Goal: Information Seeking & Learning: Learn about a topic

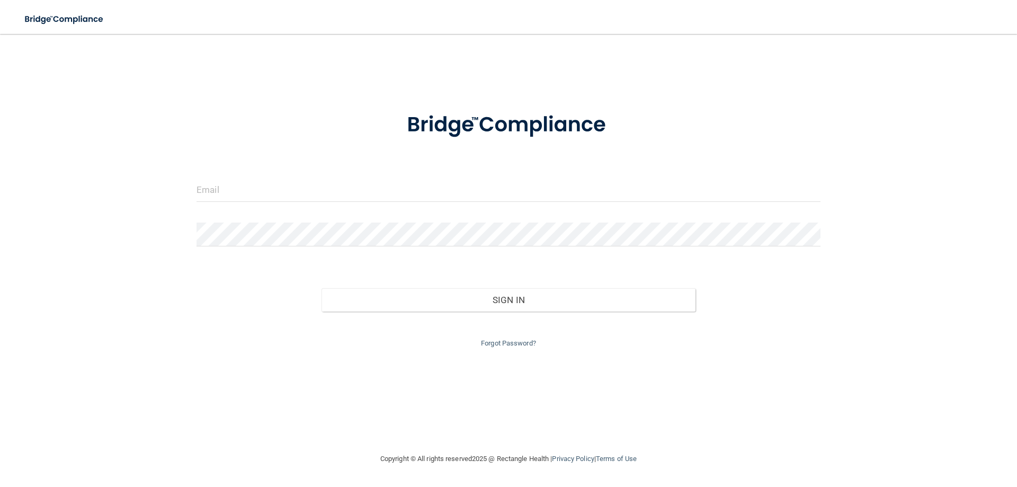
drag, startPoint x: 331, startPoint y: 207, endPoint x: 322, endPoint y: 206, distance: 8.5
click at [330, 207] on div at bounding box center [509, 194] width 640 height 32
click at [313, 195] on input "email" at bounding box center [509, 190] width 624 height 24
click at [273, 189] on input "email" at bounding box center [509, 190] width 624 height 24
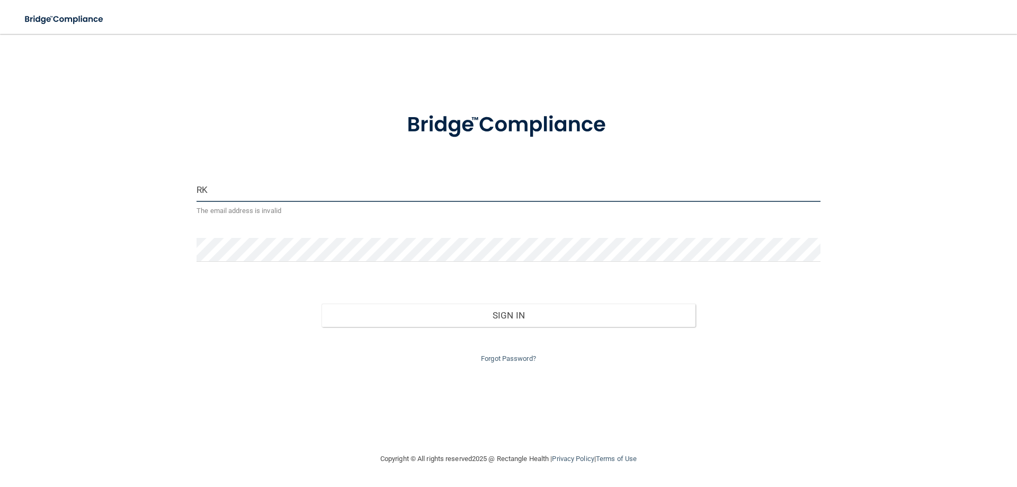
type input "R"
type input "[EMAIL_ADDRESS][DOMAIN_NAME]"
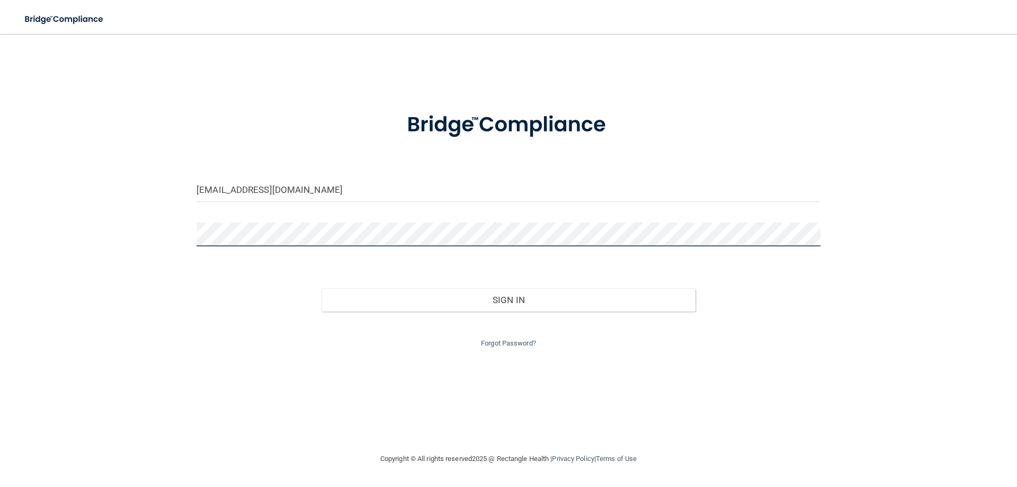
click at [322, 288] on button "Sign In" at bounding box center [509, 299] width 375 height 23
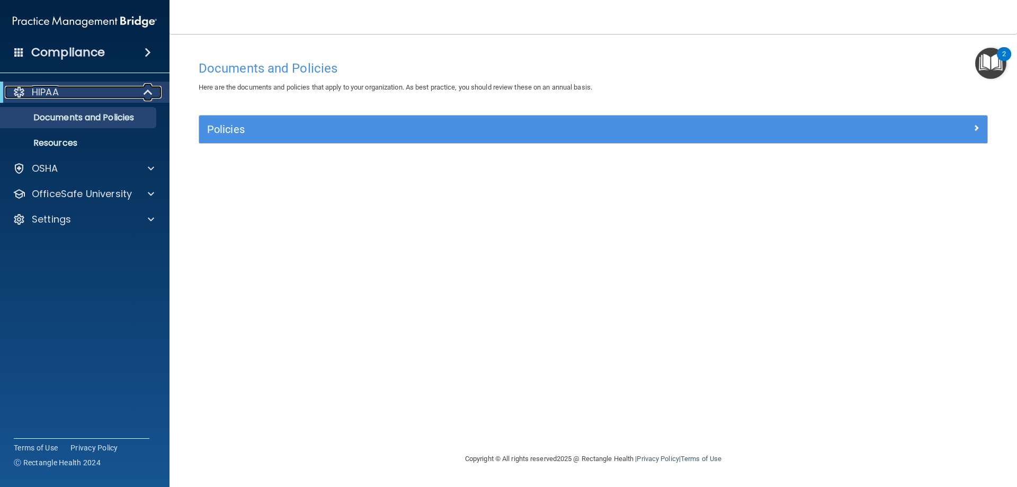
click at [146, 91] on span at bounding box center [149, 92] width 9 height 13
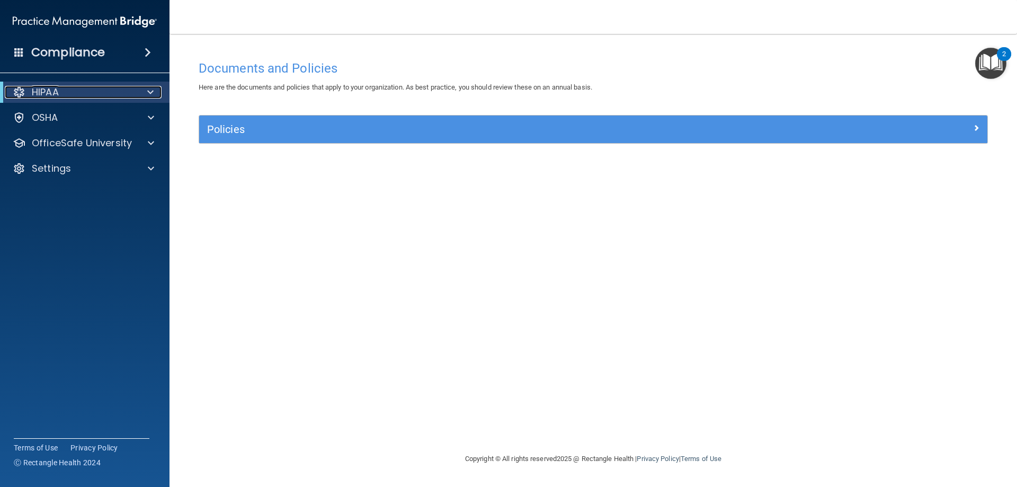
click at [146, 91] on div at bounding box center [149, 92] width 26 height 13
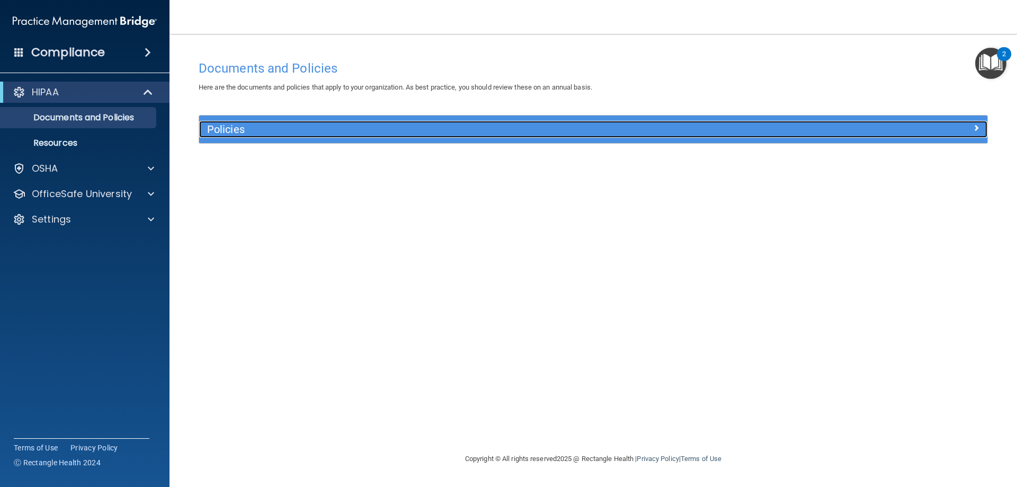
click at [255, 130] on h5 "Policies" at bounding box center [494, 129] width 575 height 12
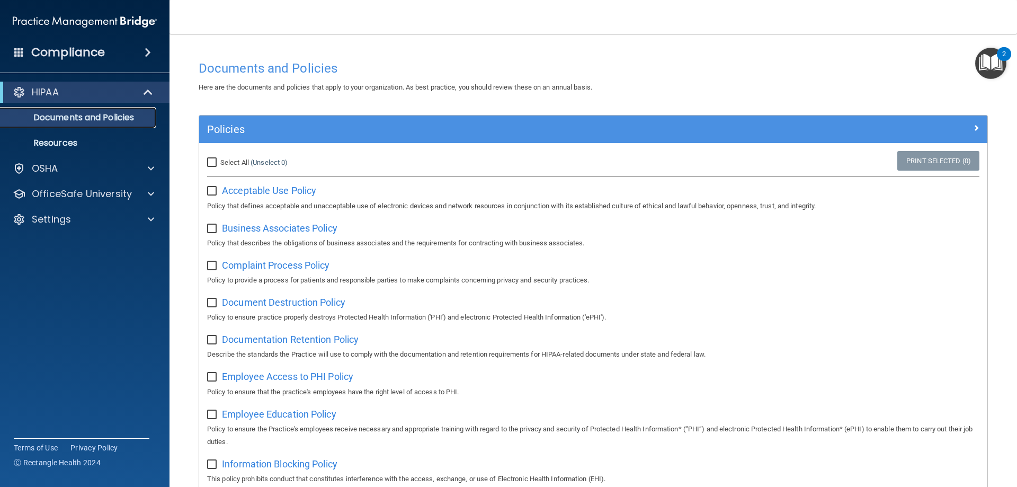
click at [76, 119] on p "Documents and Policies" at bounding box center [79, 117] width 145 height 11
click at [64, 141] on p "Resources" at bounding box center [79, 143] width 145 height 11
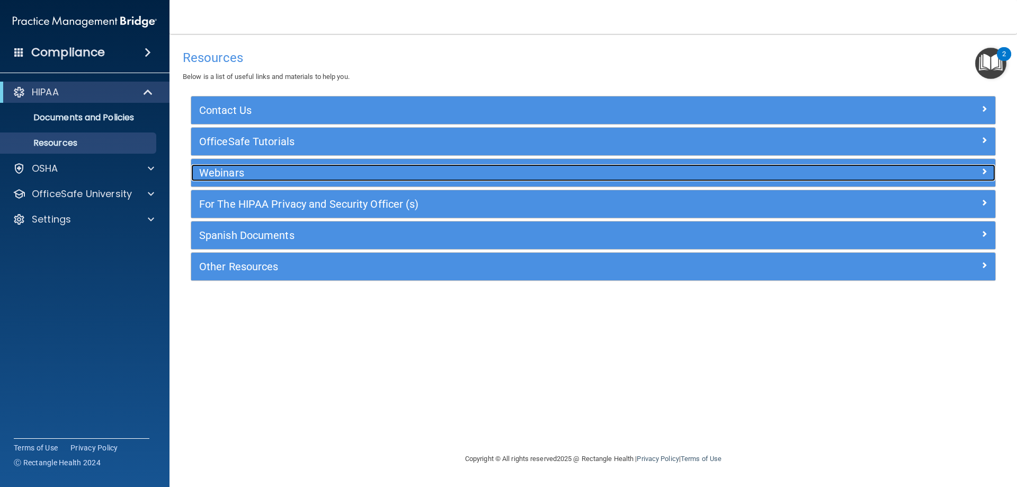
click at [248, 171] on h5 "Webinars" at bounding box center [493, 173] width 588 height 12
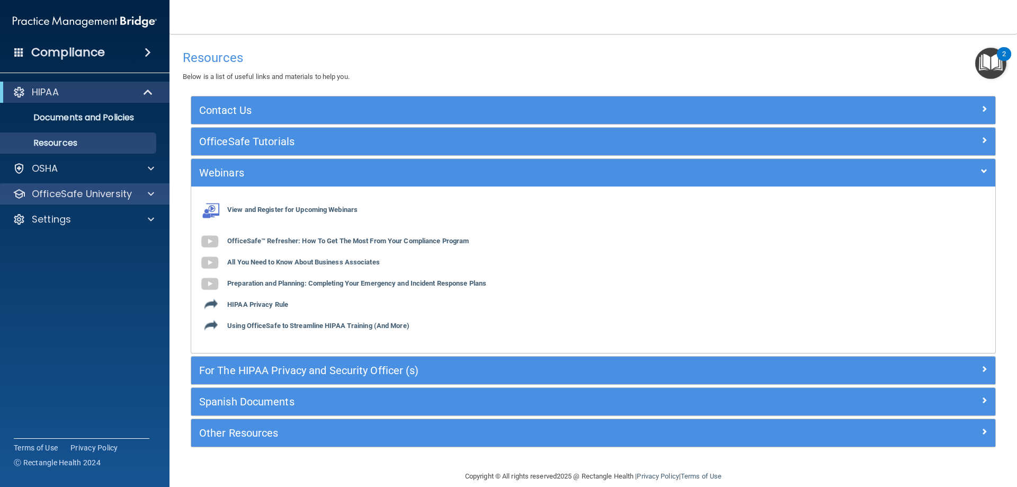
click at [78, 201] on div "OfficeSafe University" at bounding box center [85, 193] width 170 height 21
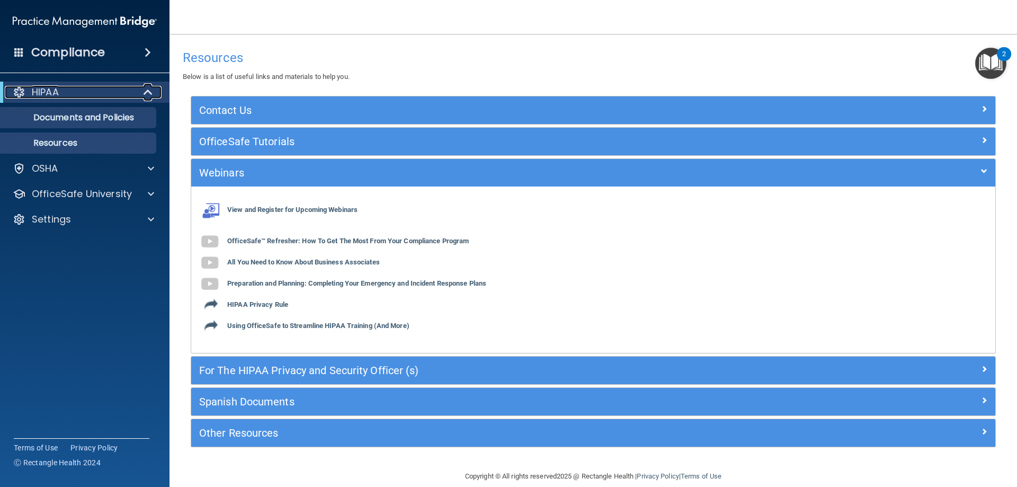
drag, startPoint x: 152, startPoint y: 87, endPoint x: 156, endPoint y: 113, distance: 26.2
click at [153, 90] on span at bounding box center [149, 92] width 9 height 13
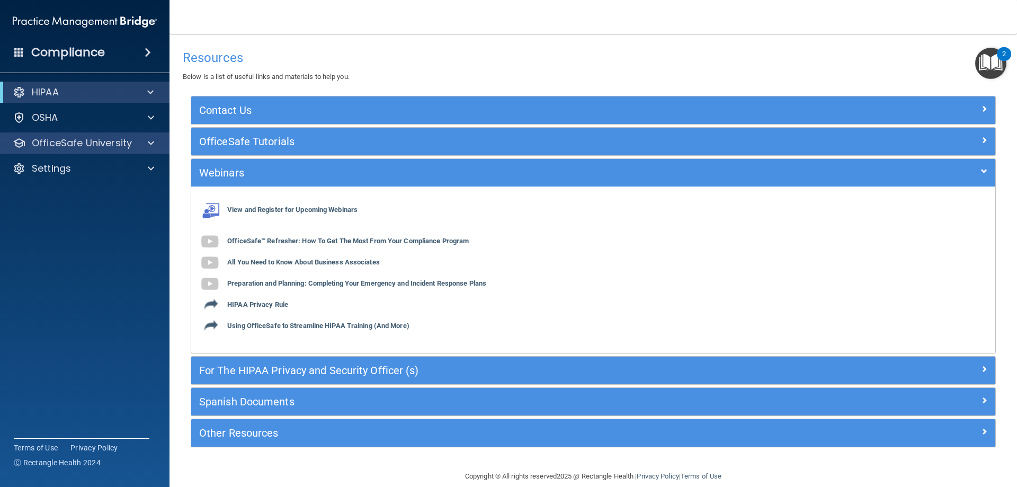
click at [126, 152] on div "OfficeSafe University" at bounding box center [85, 142] width 170 height 21
click at [151, 144] on span at bounding box center [151, 143] width 6 height 13
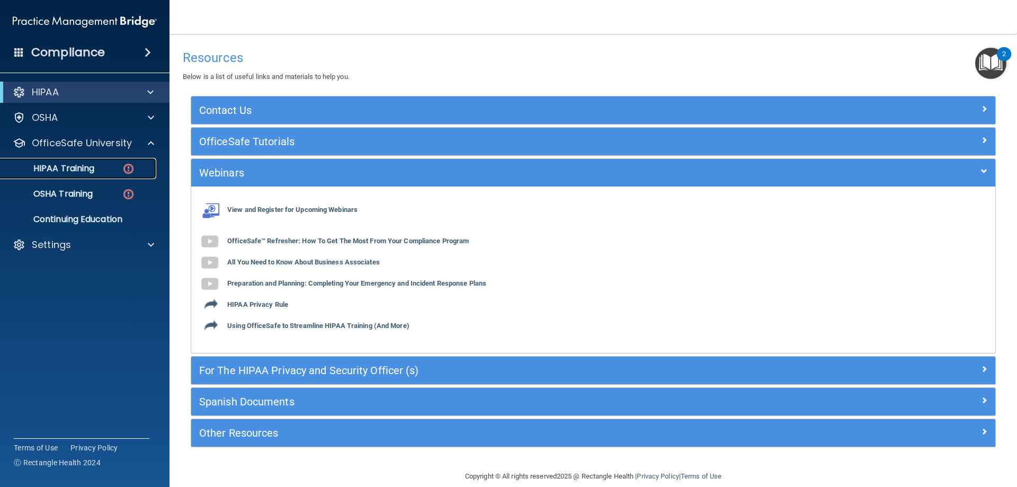
click at [90, 170] on p "HIPAA Training" at bounding box center [50, 168] width 87 height 11
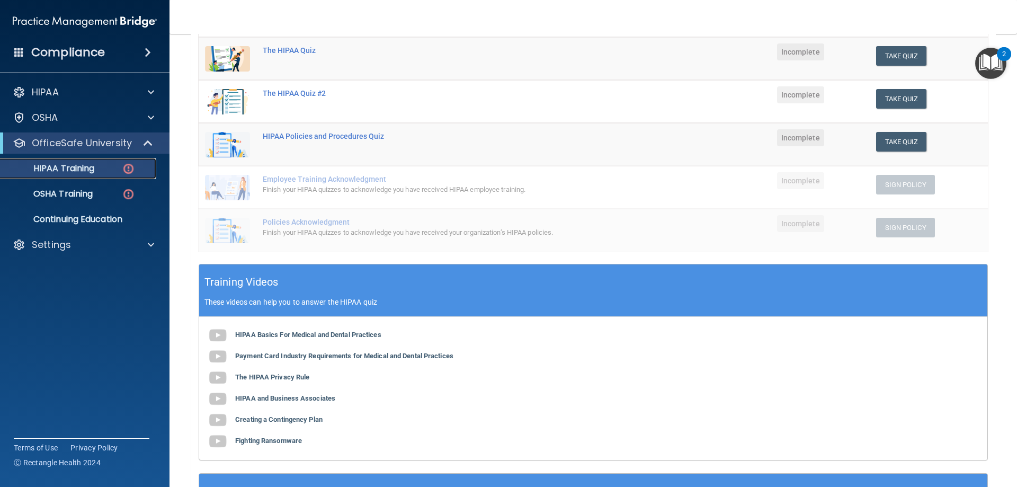
scroll to position [96, 0]
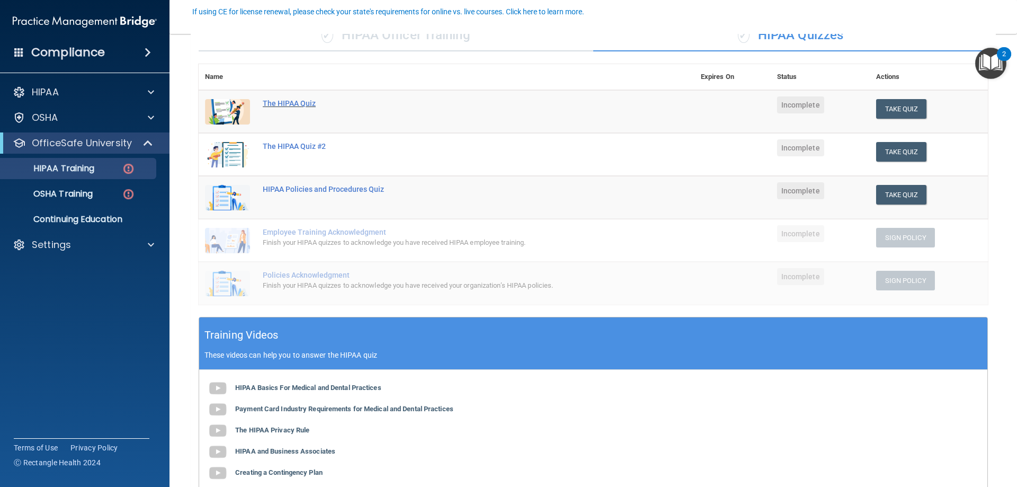
click at [281, 104] on div "The HIPAA Quiz" at bounding box center [452, 103] width 379 height 8
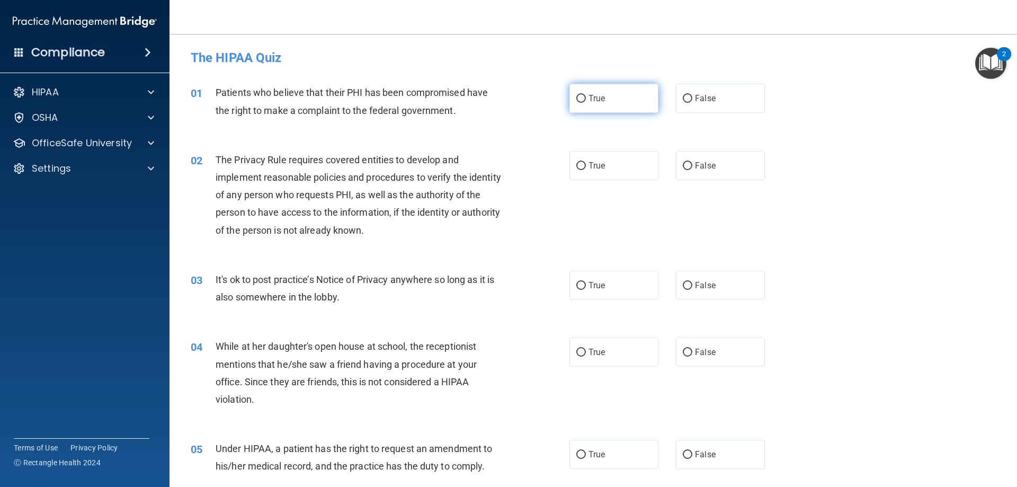
click at [580, 97] on input "True" at bounding box center [581, 99] width 10 height 8
radio input "true"
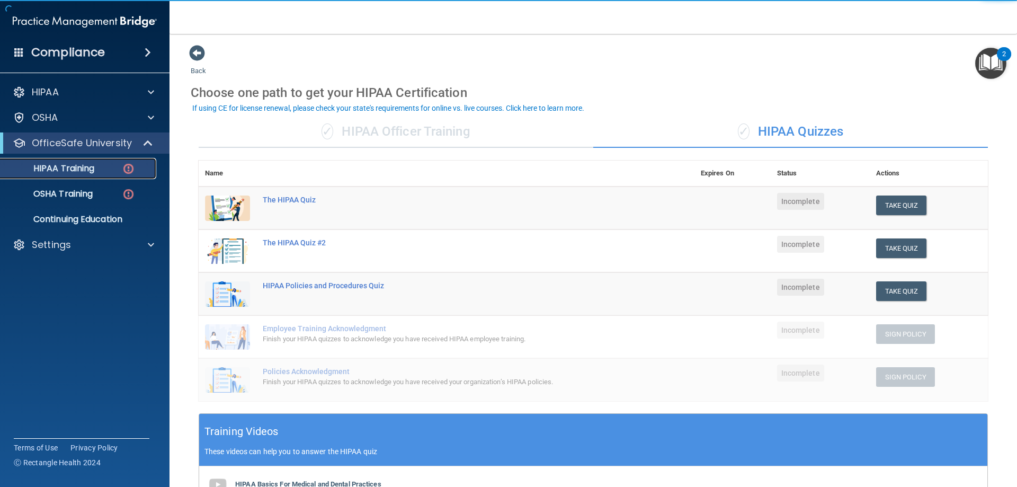
click at [101, 168] on div "HIPAA Training" at bounding box center [79, 168] width 145 height 11
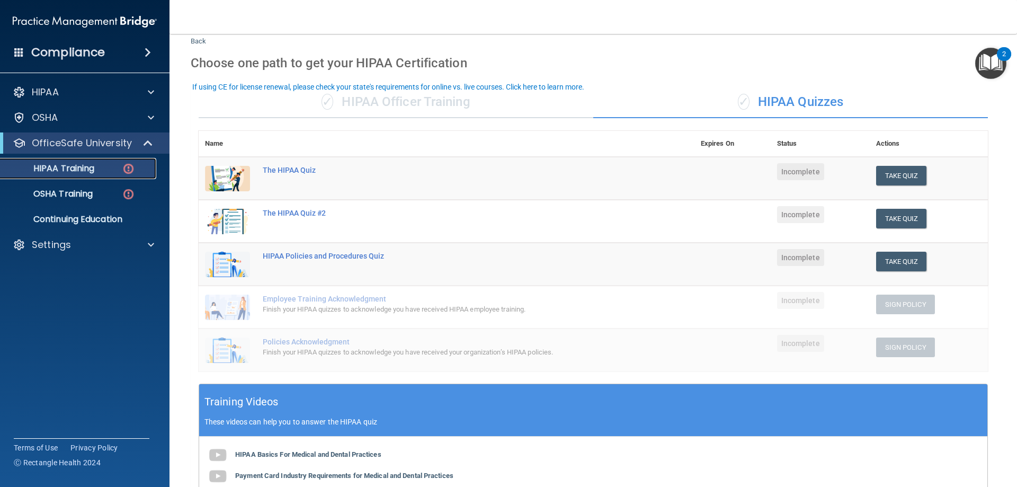
scroll to position [106, 0]
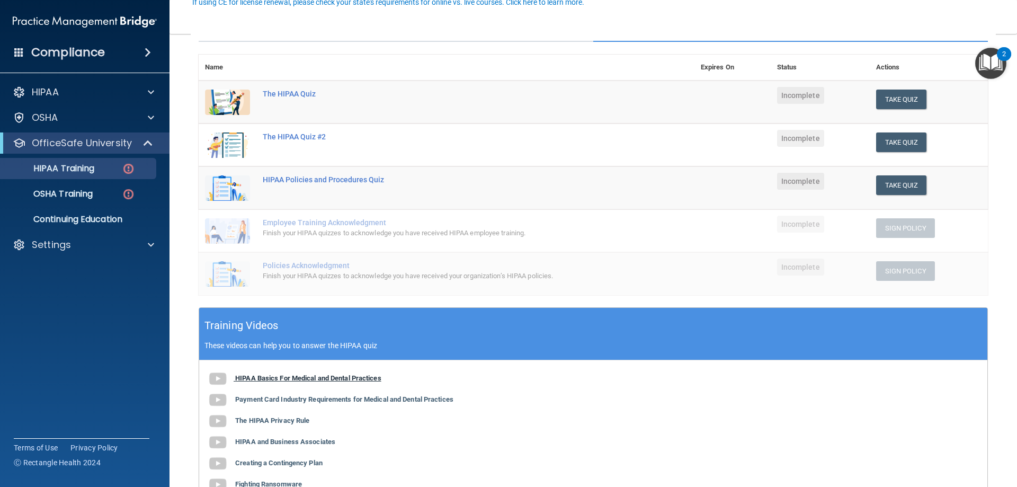
click at [308, 379] on b "HIPAA Basics For Medical and Dental Practices" at bounding box center [308, 378] width 146 height 8
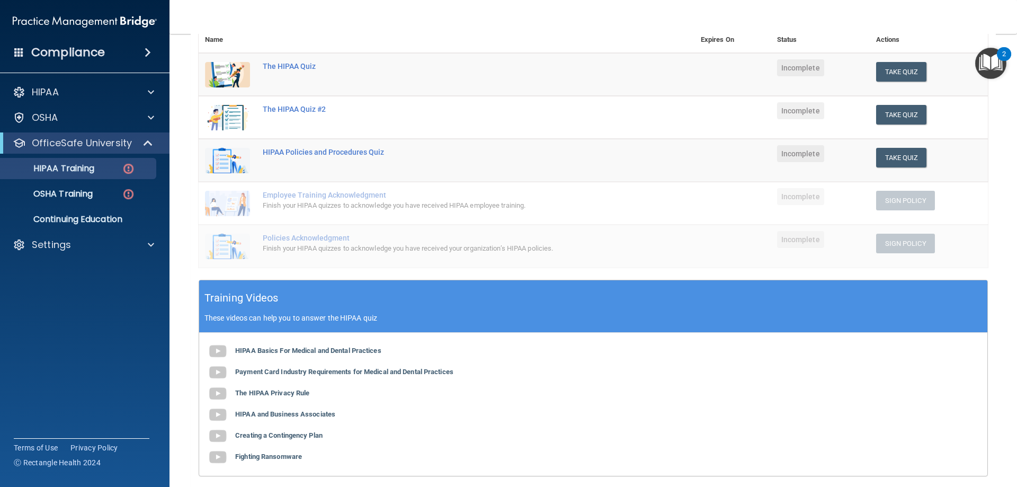
scroll to position [159, 0]
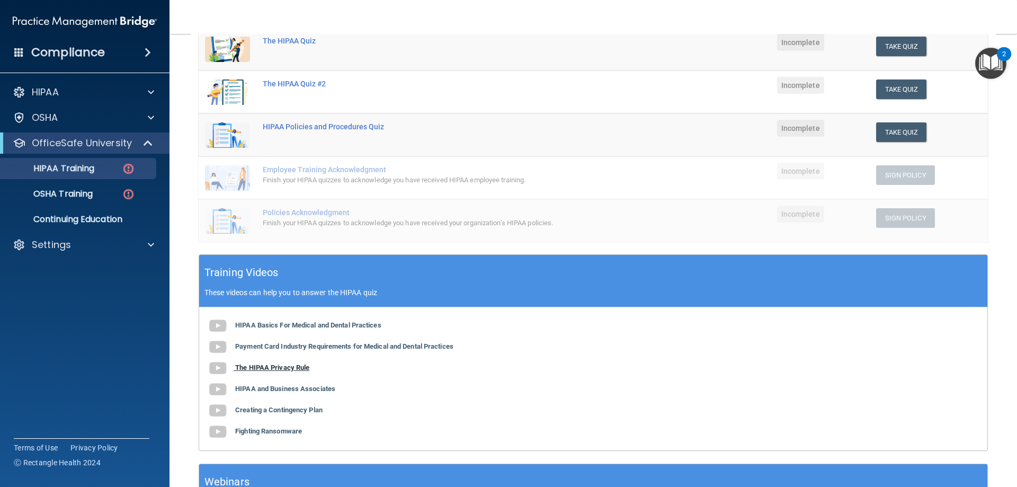
click at [278, 366] on b "The HIPAA Privacy Rule" at bounding box center [272, 367] width 74 height 8
click at [884, 49] on button "Take Quiz" at bounding box center [901, 47] width 51 height 20
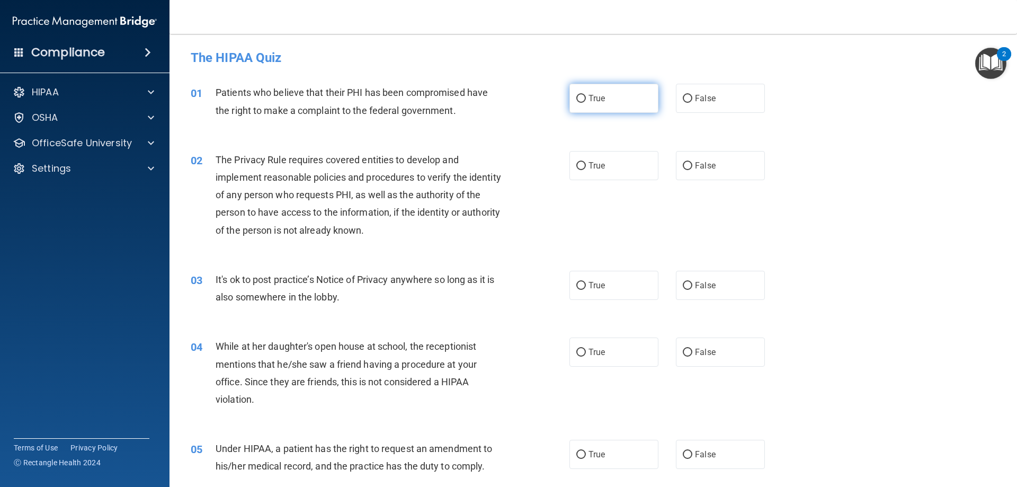
click at [577, 99] on input "True" at bounding box center [581, 99] width 10 height 8
radio input "true"
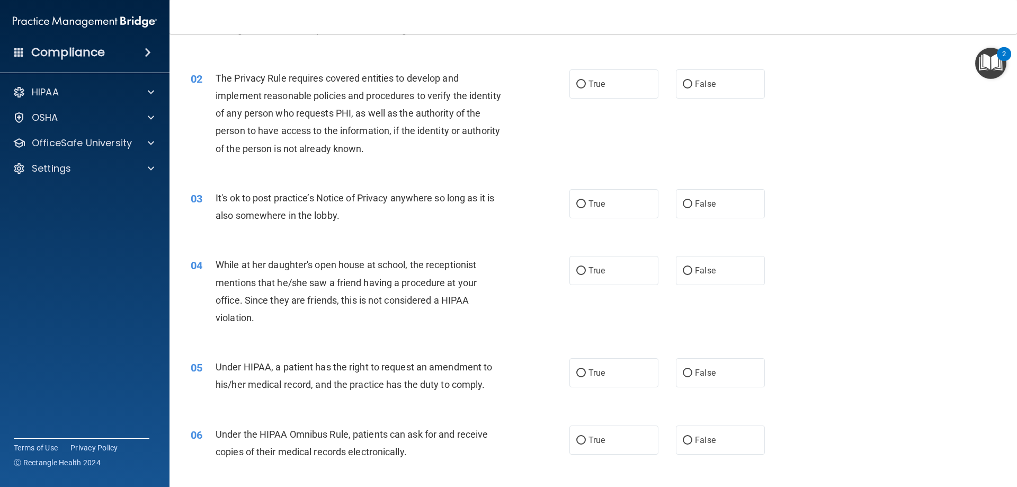
scroll to position [106, 0]
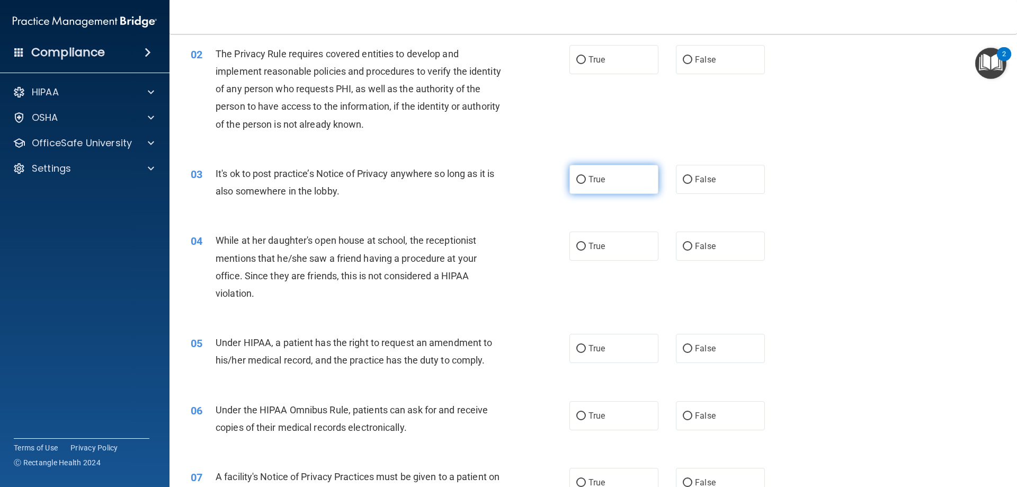
click at [582, 176] on label "True" at bounding box center [613, 179] width 89 height 29
click at [582, 176] on input "True" at bounding box center [581, 180] width 10 height 8
radio input "true"
click at [683, 246] on input "False" at bounding box center [688, 247] width 10 height 8
radio input "true"
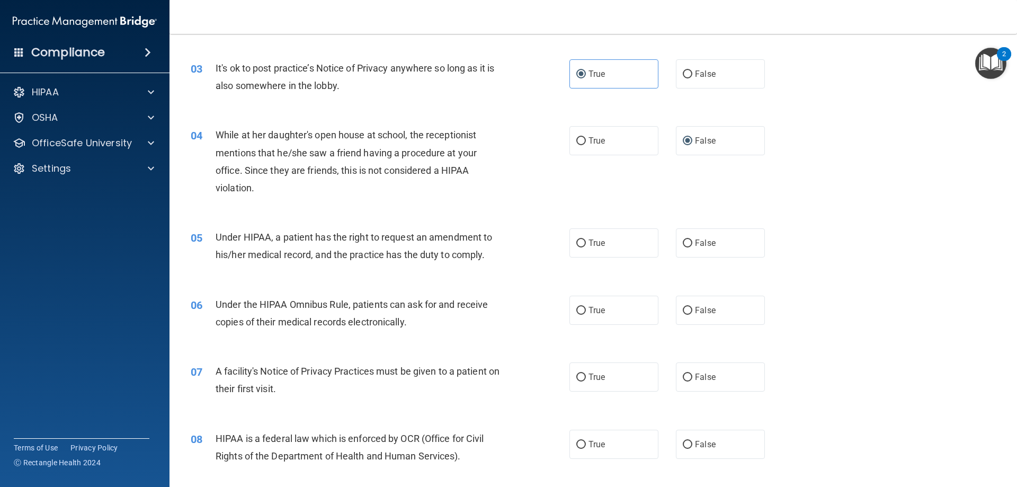
scroll to position [212, 0]
click at [582, 242] on input "True" at bounding box center [581, 243] width 10 height 8
radio input "true"
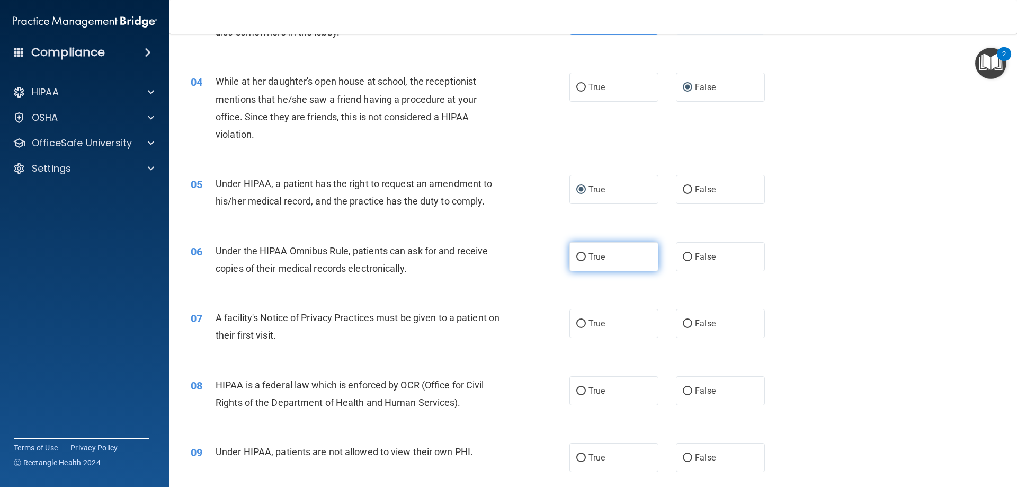
click at [582, 259] on input "True" at bounding box center [581, 257] width 10 height 8
radio input "true"
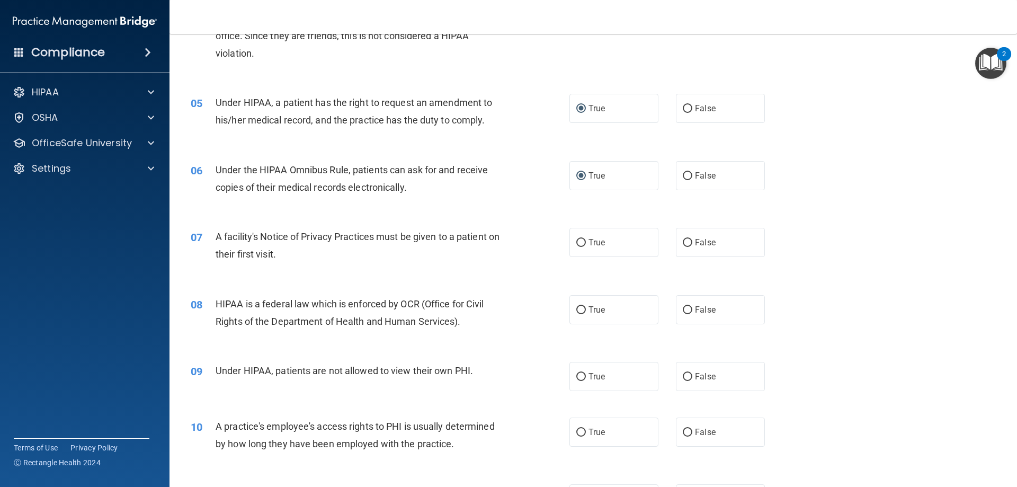
scroll to position [371, 0]
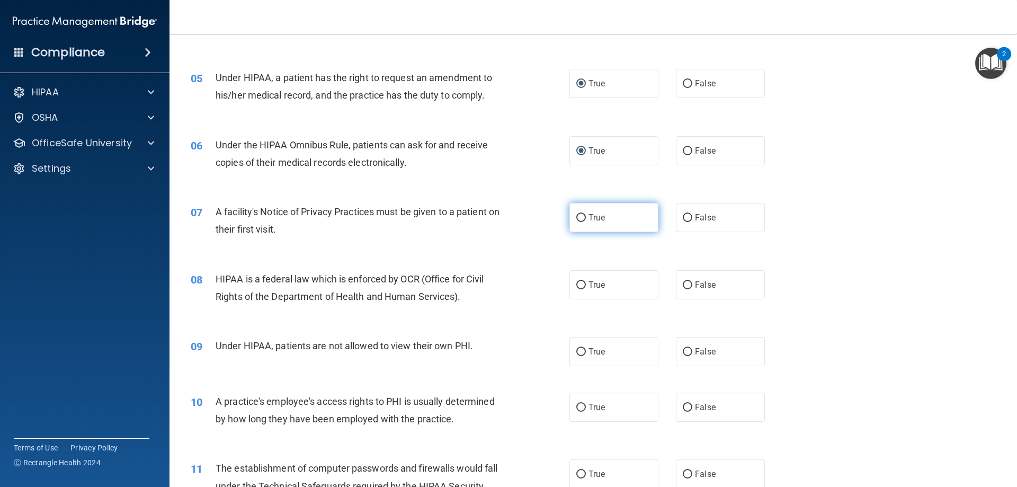
click at [580, 220] on input "True" at bounding box center [581, 218] width 10 height 8
radio input "true"
click at [683, 350] on input "False" at bounding box center [688, 352] width 10 height 8
radio input "true"
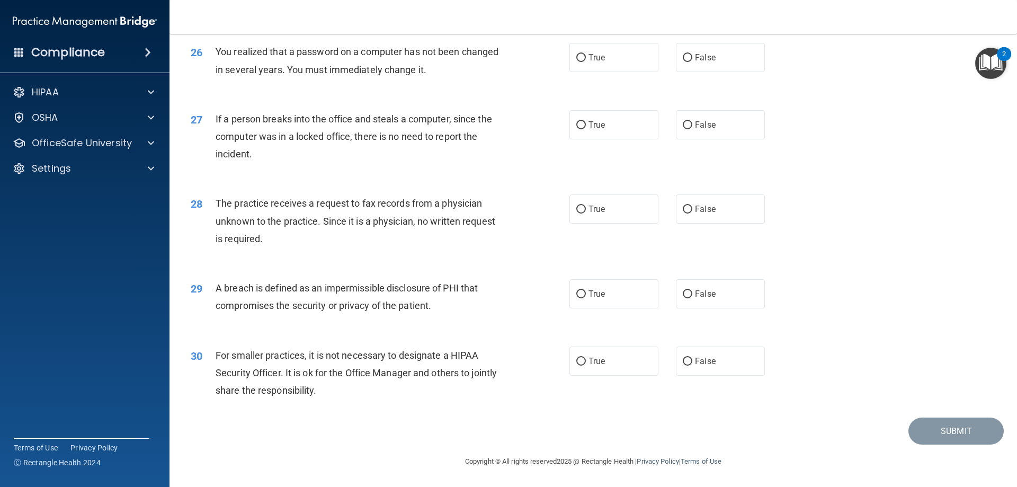
scroll to position [2021, 0]
click at [683, 363] on input "False" at bounding box center [688, 362] width 10 height 8
radio input "true"
click at [578, 290] on input "True" at bounding box center [581, 294] width 10 height 8
radio input "true"
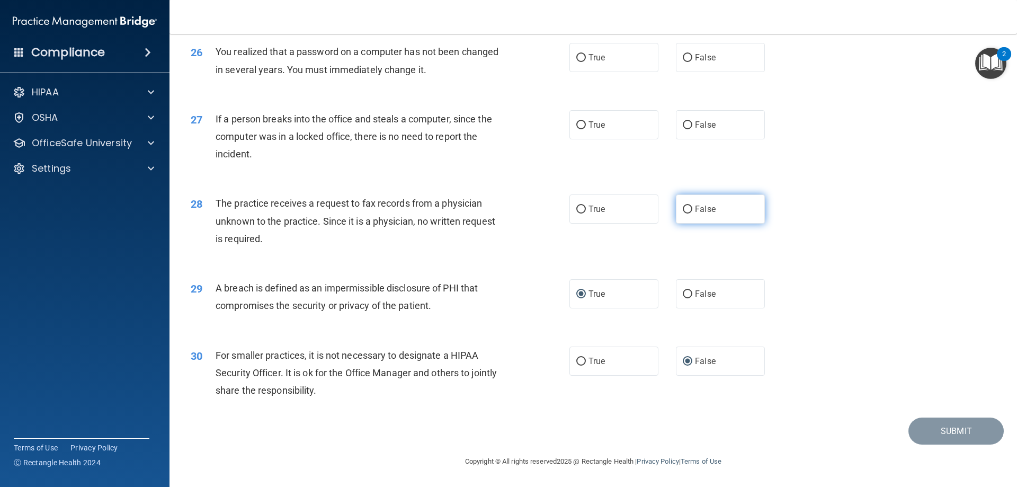
click at [684, 211] on input "False" at bounding box center [688, 210] width 10 height 8
radio input "true"
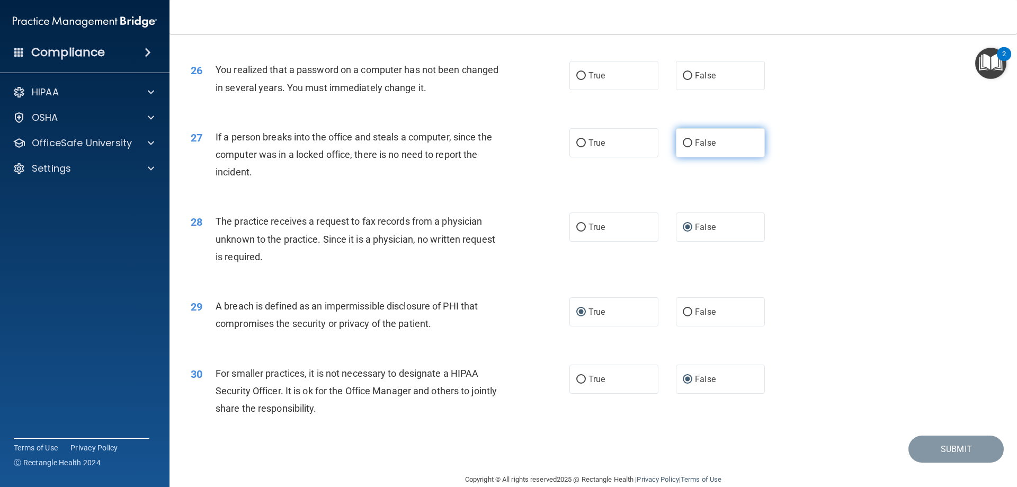
click at [684, 147] on input "False" at bounding box center [688, 143] width 10 height 8
radio input "true"
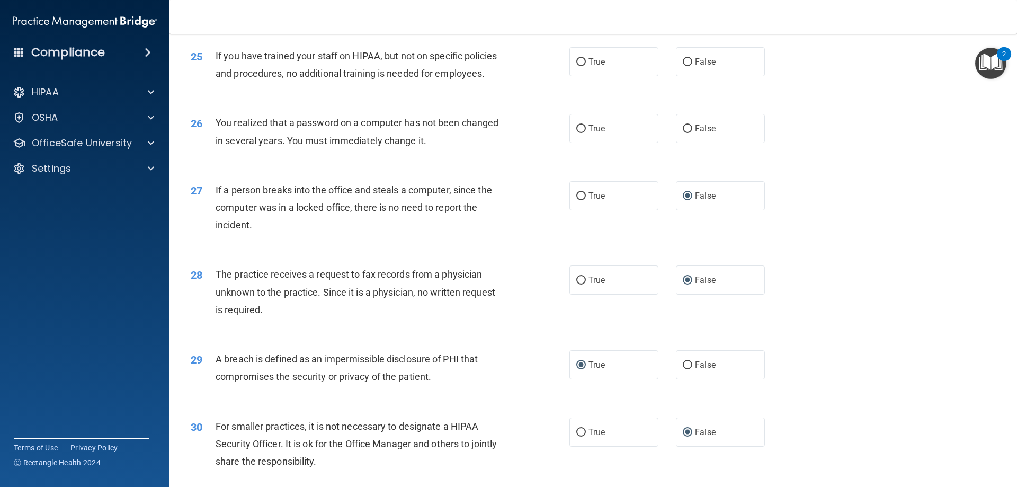
scroll to position [1862, 0]
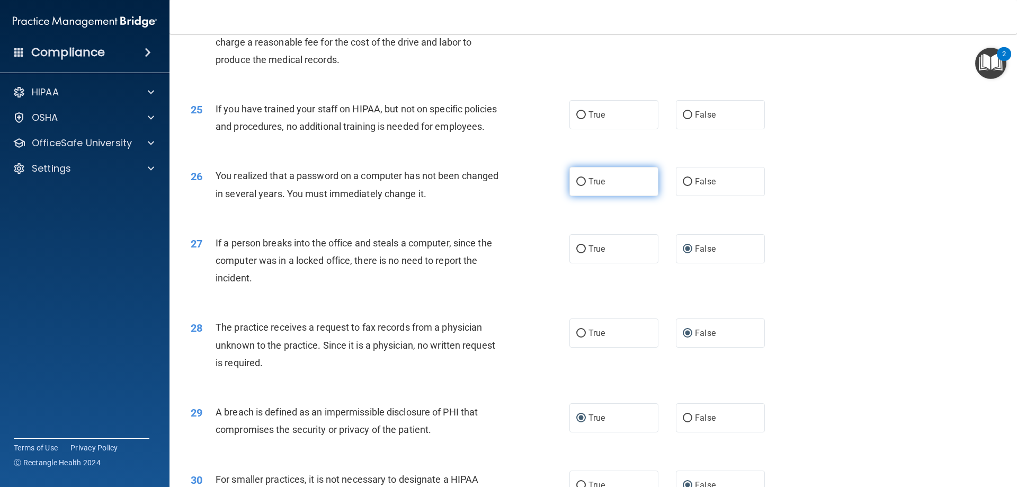
click at [580, 186] on input "True" at bounding box center [581, 182] width 10 height 8
radio input "true"
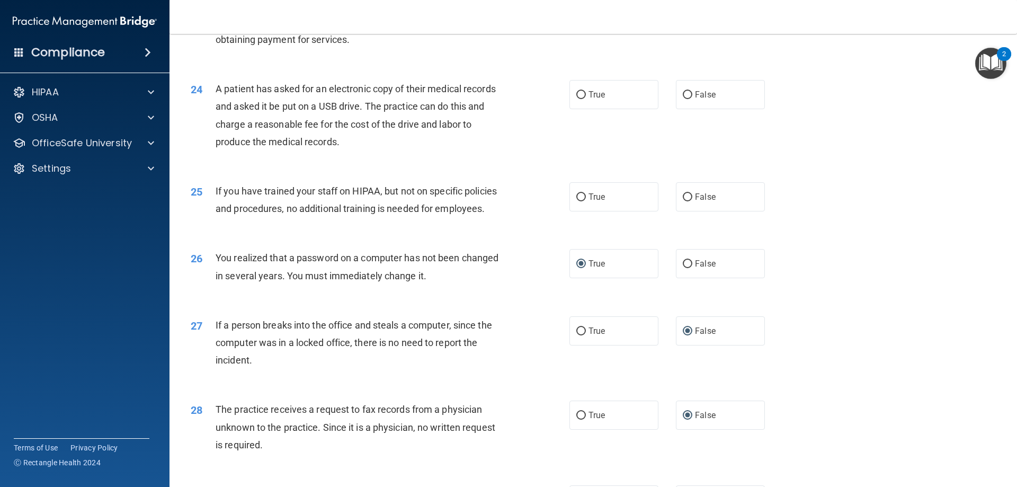
scroll to position [1756, 0]
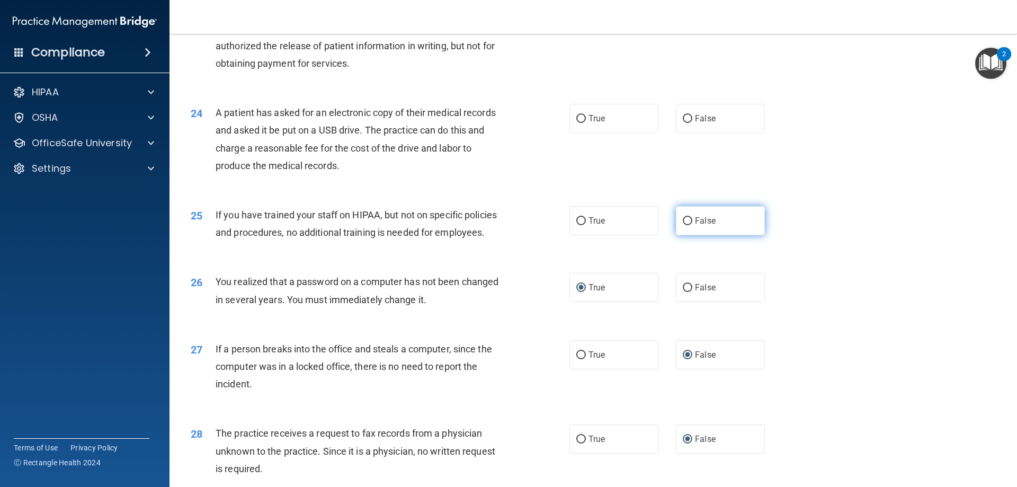
click at [683, 225] on input "False" at bounding box center [688, 221] width 10 height 8
radio input "true"
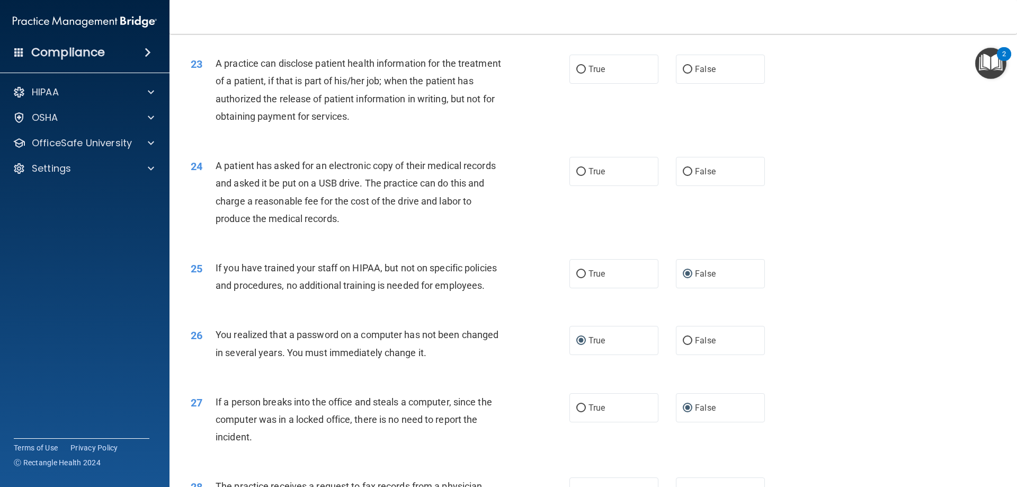
scroll to position [1650, 0]
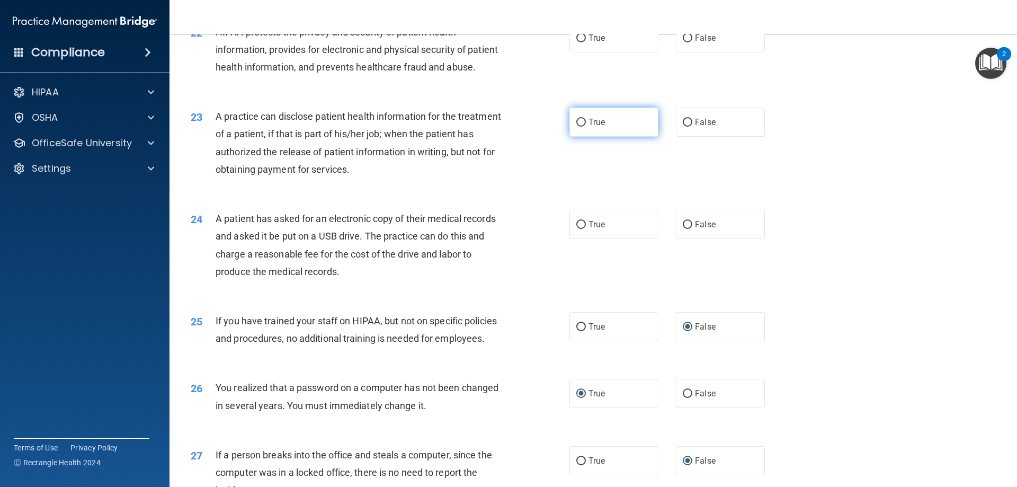
click at [583, 137] on label "True" at bounding box center [613, 122] width 89 height 29
click at [583, 127] on input "True" at bounding box center [581, 123] width 10 height 8
radio input "true"
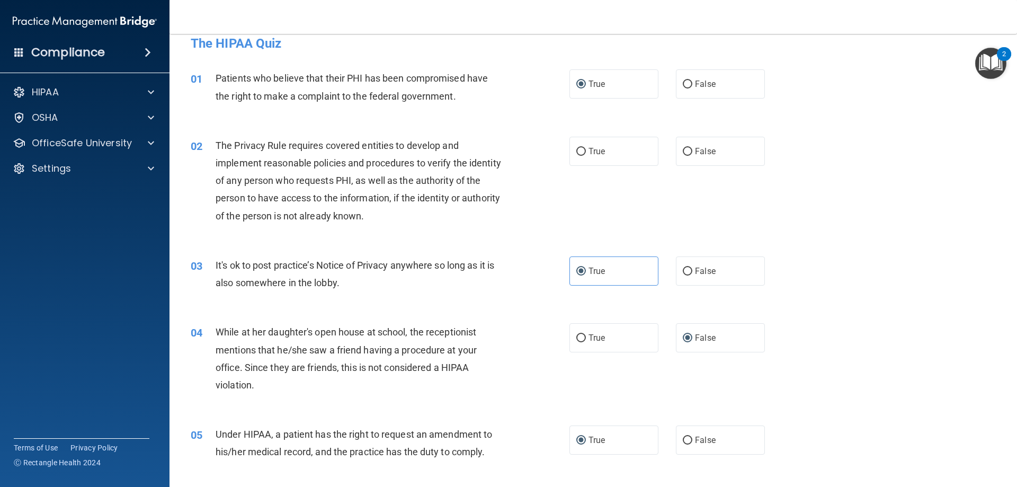
scroll to position [0, 0]
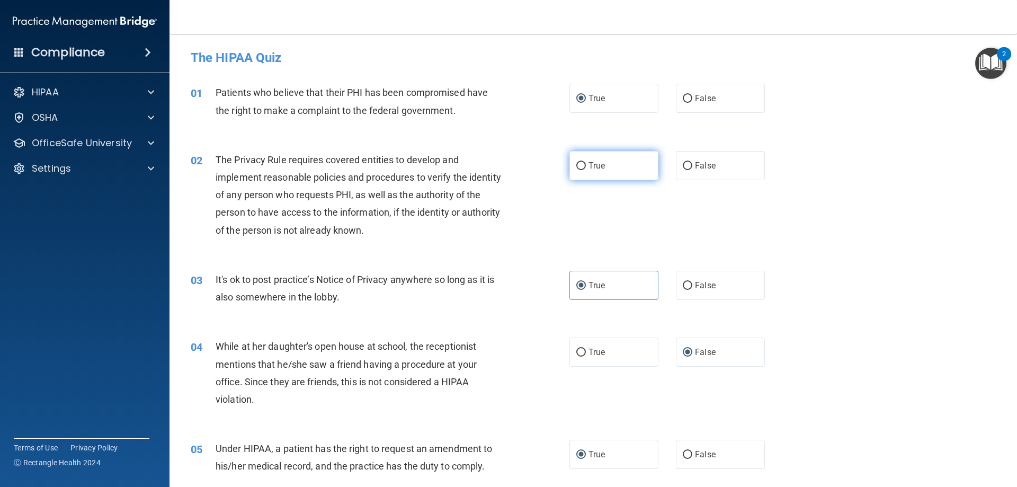
click at [576, 163] on input "True" at bounding box center [581, 166] width 10 height 8
radio input "true"
click at [580, 163] on input "True" at bounding box center [581, 166] width 10 height 8
click at [686, 164] on input "False" at bounding box center [688, 166] width 10 height 8
radio input "true"
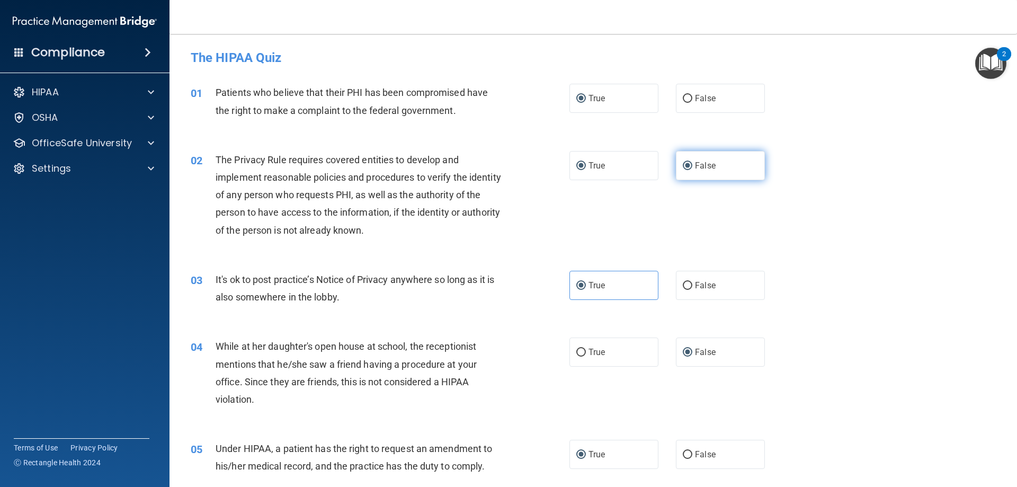
radio input "false"
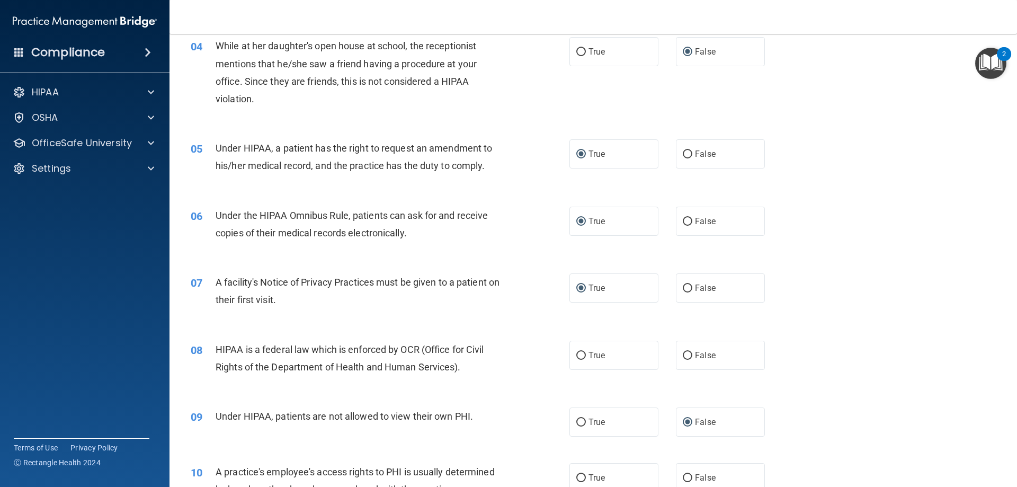
scroll to position [318, 0]
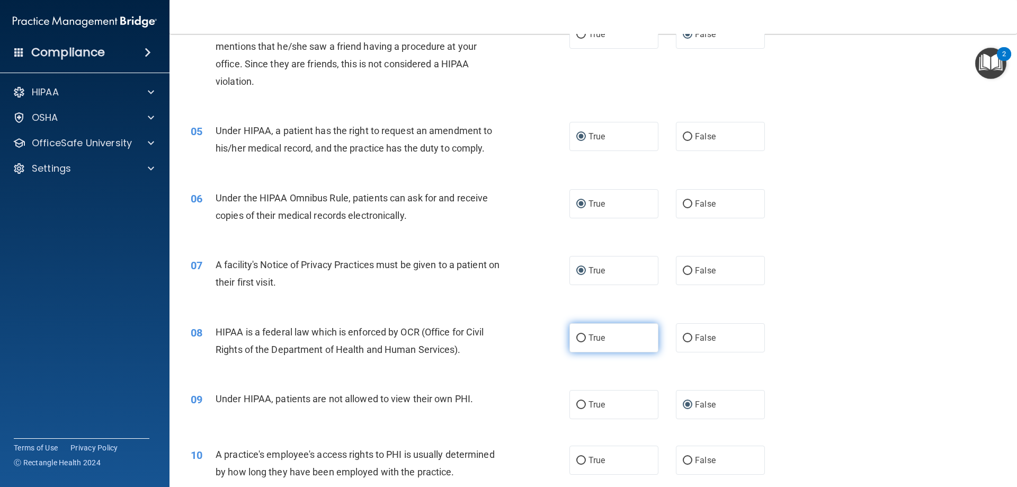
click at [577, 342] on input "True" at bounding box center [581, 338] width 10 height 8
radio input "true"
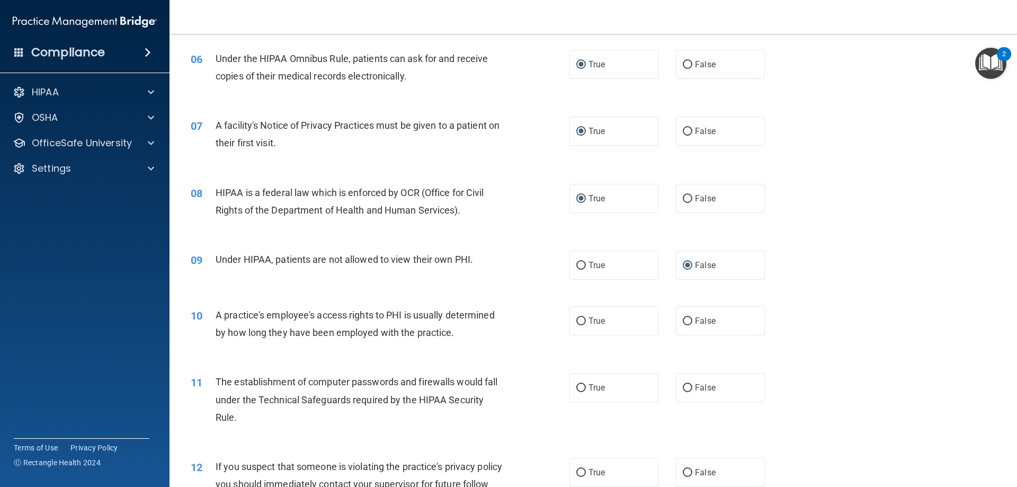
scroll to position [530, 0]
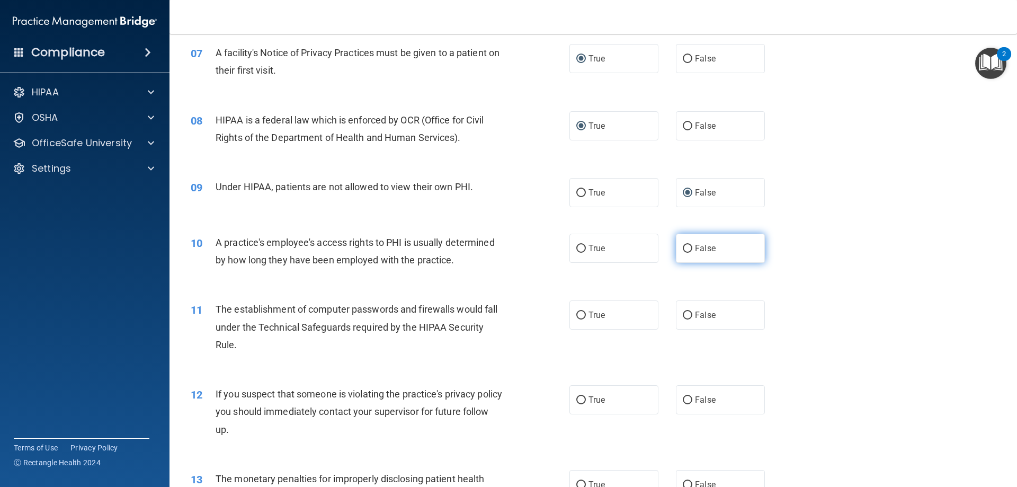
click at [686, 246] on input "False" at bounding box center [688, 249] width 10 height 8
radio input "true"
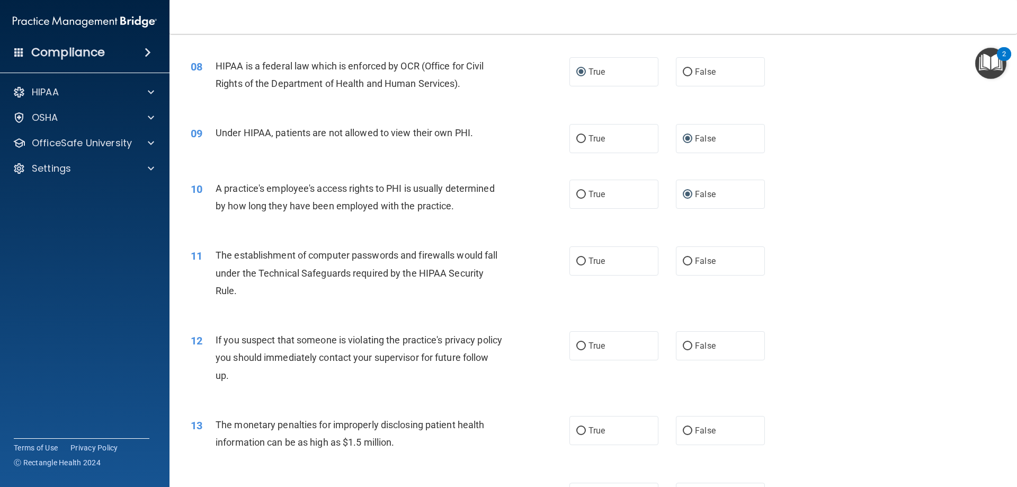
scroll to position [636, 0]
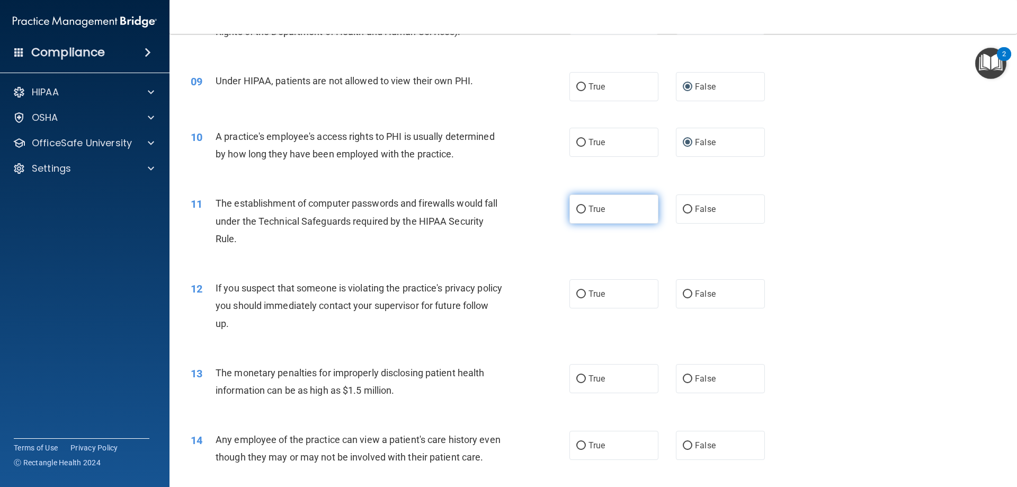
click at [576, 210] on input "True" at bounding box center [581, 210] width 10 height 8
radio input "true"
click at [576, 293] on input "True" at bounding box center [581, 294] width 10 height 8
radio input "true"
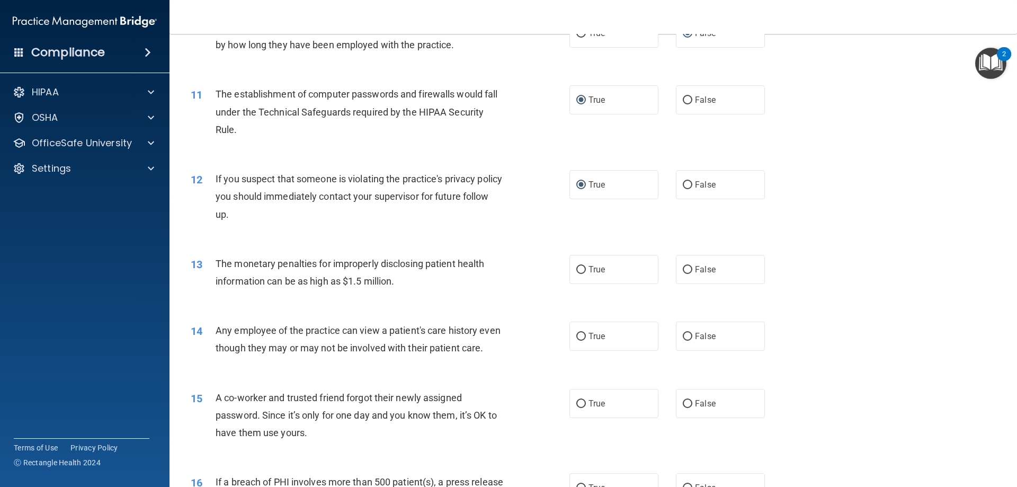
scroll to position [795, 0]
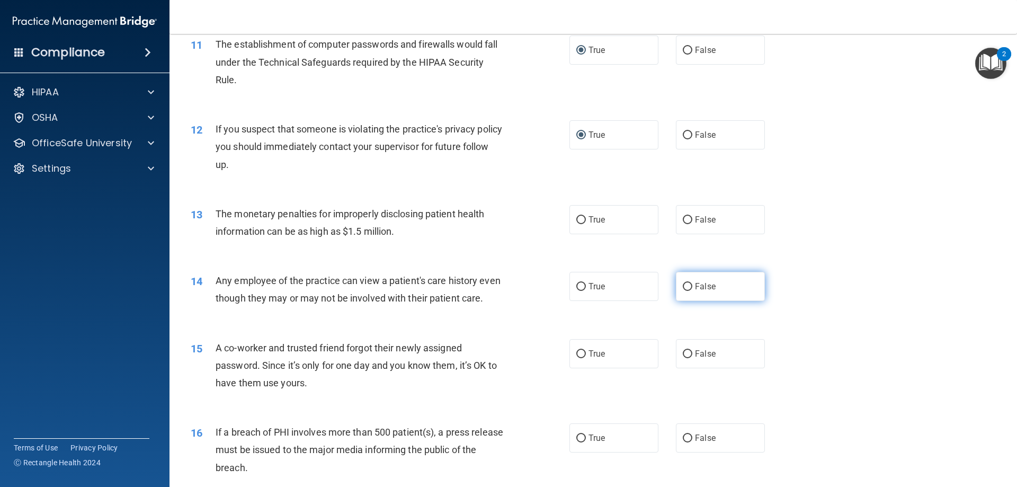
click at [684, 286] on input "False" at bounding box center [688, 287] width 10 height 8
radio input "true"
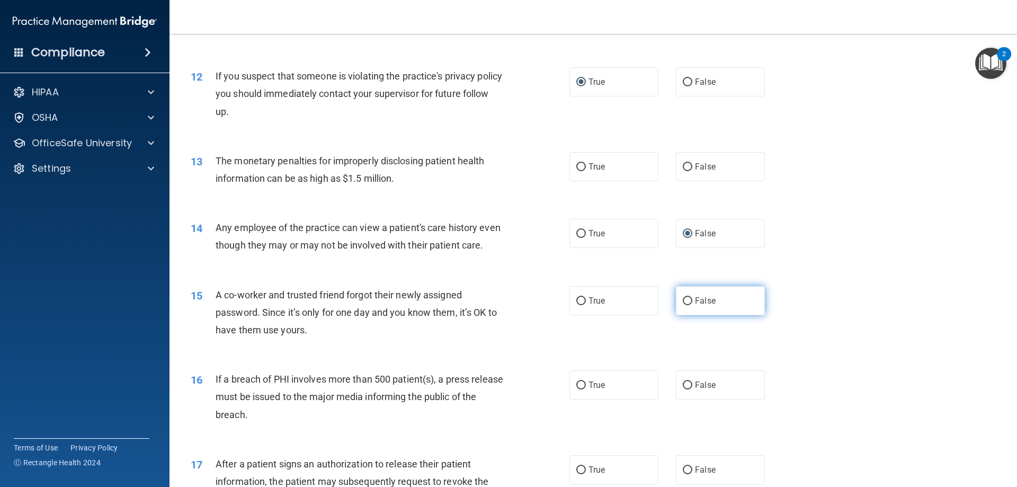
click at [683, 305] on input "False" at bounding box center [688, 301] width 10 height 8
radio input "true"
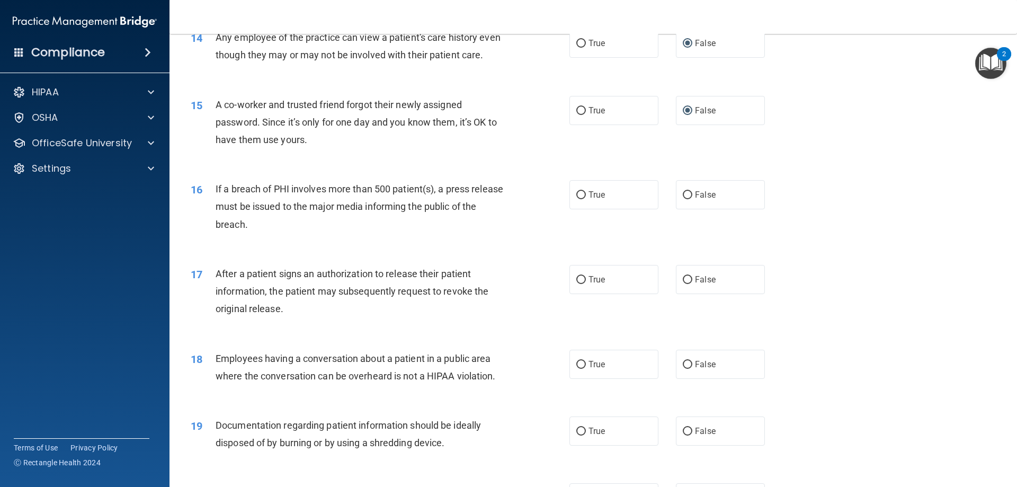
scroll to position [1060, 0]
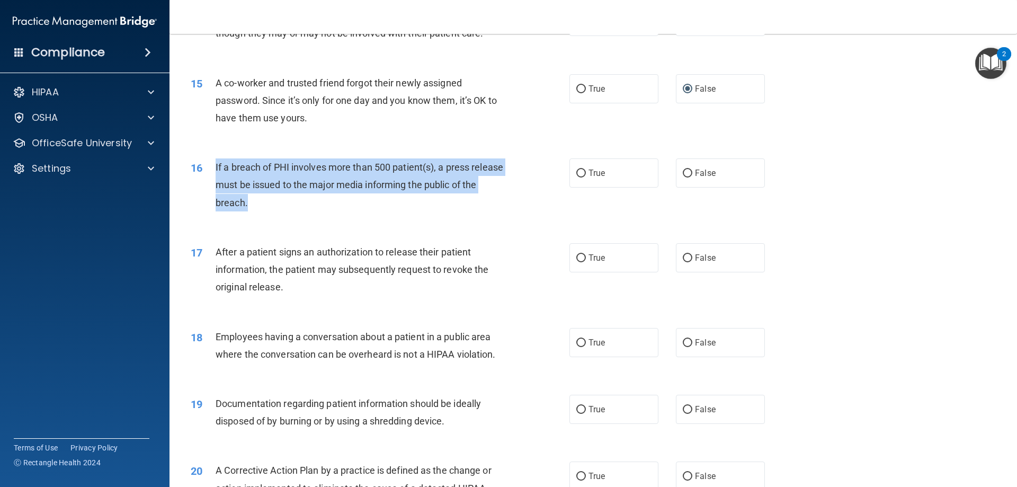
drag, startPoint x: 216, startPoint y: 184, endPoint x: 265, endPoint y: 226, distance: 65.0
click at [265, 211] on div "If a breach of PHI involves more than 500 patient(s), a press release must be i…" at bounding box center [364, 184] width 296 height 53
click at [578, 177] on input "True" at bounding box center [581, 174] width 10 height 8
radio input "true"
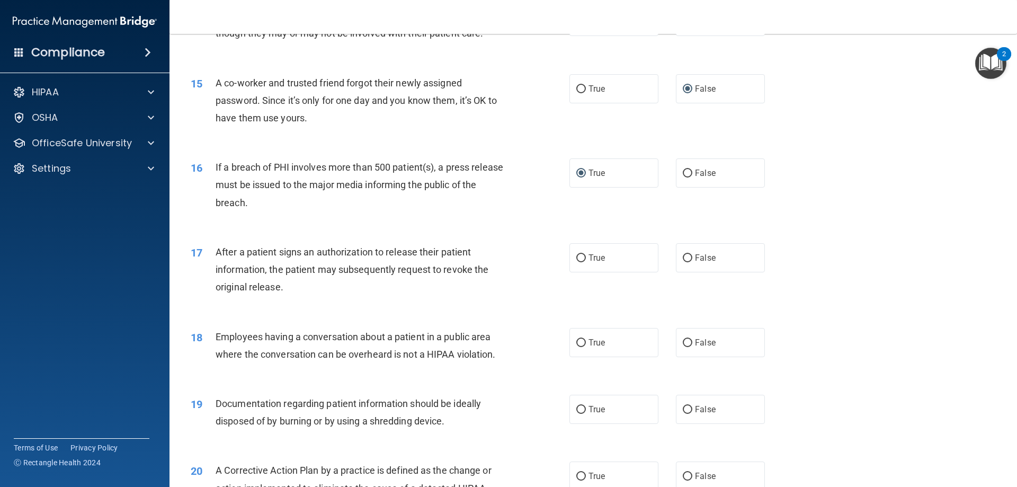
drag, startPoint x: 282, startPoint y: 287, endPoint x: 277, endPoint y: 283, distance: 6.5
click at [280, 285] on span "After a patient signs an authorization to release their patient information, th…" at bounding box center [352, 269] width 273 height 46
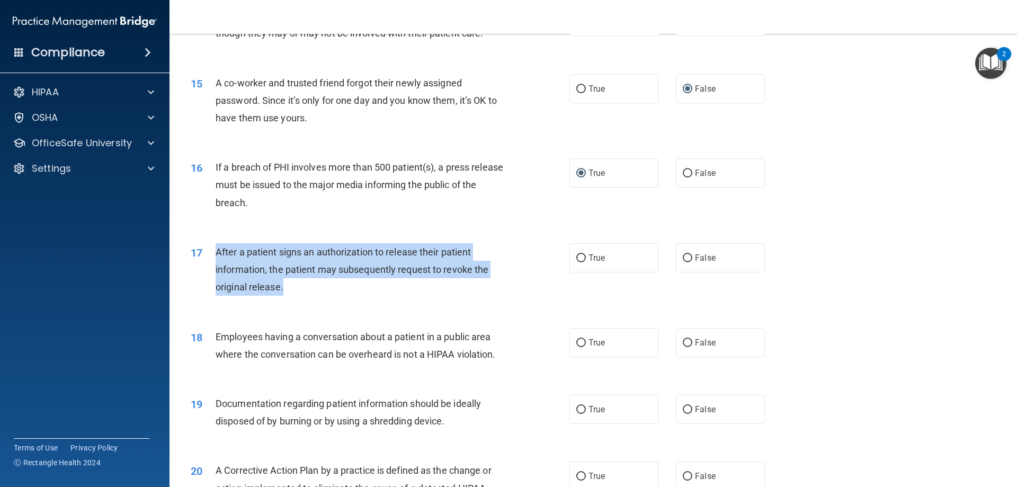
drag, startPoint x: 218, startPoint y: 271, endPoint x: 283, endPoint y: 305, distance: 73.5
click at [283, 292] on span "After a patient signs an authorization to release their patient information, th…" at bounding box center [352, 269] width 273 height 46
click at [576, 262] on input "True" at bounding box center [581, 258] width 10 height 8
radio input "true"
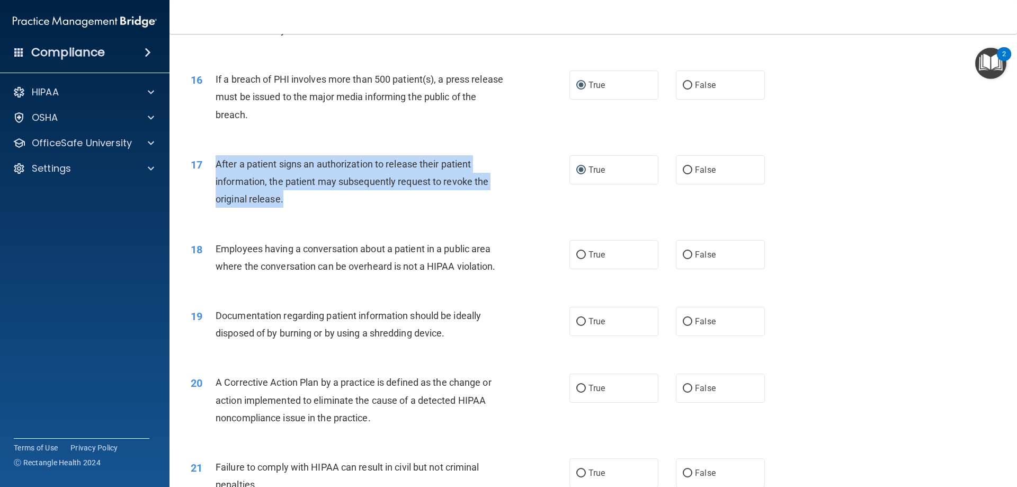
scroll to position [1218, 0]
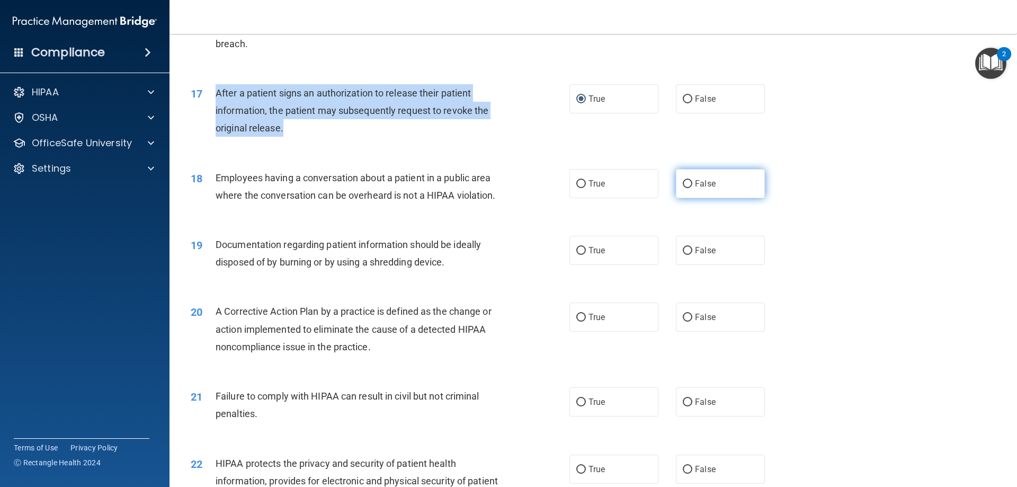
click at [683, 188] on input "False" at bounding box center [688, 184] width 10 height 8
radio input "true"
click at [576, 255] on input "True" at bounding box center [581, 251] width 10 height 8
radio input "true"
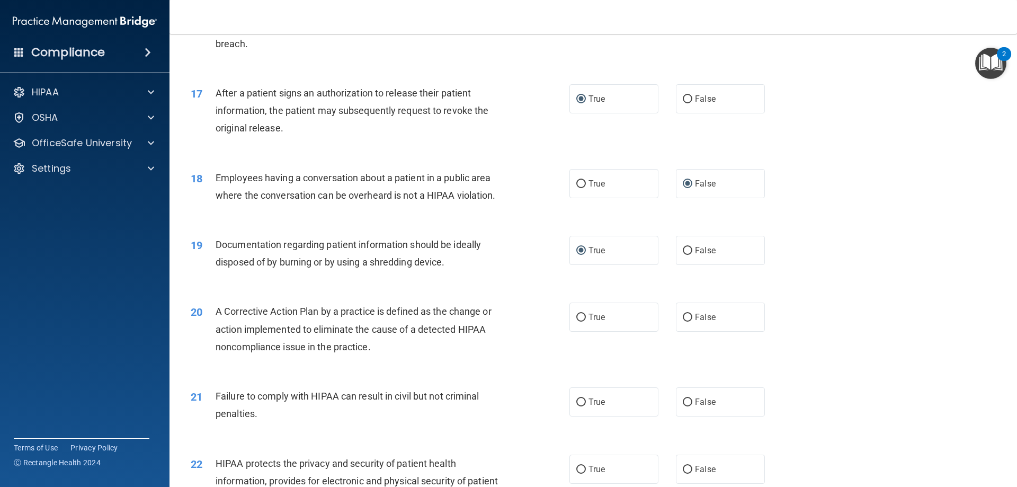
click at [501, 271] on div "Documentation regarding patient information should be ideally disposed of by bu…" at bounding box center [364, 253] width 296 height 35
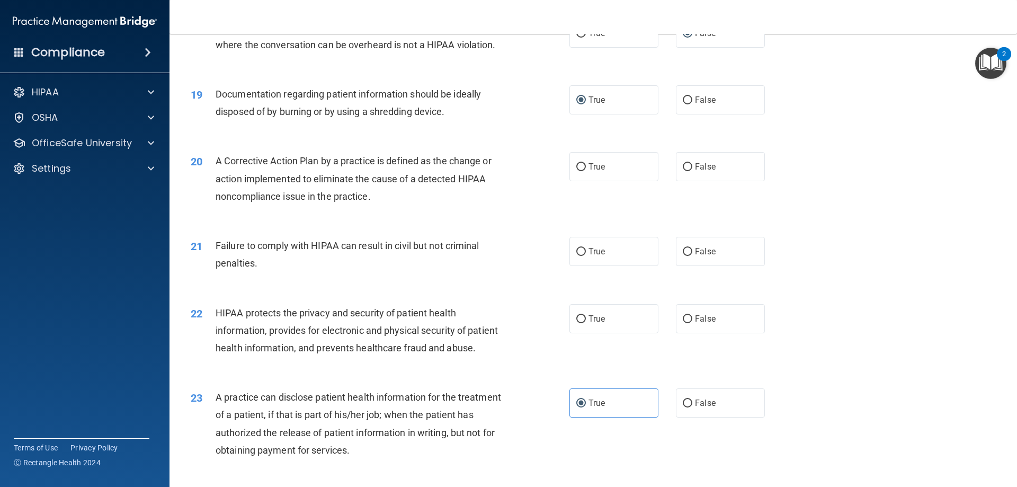
scroll to position [1377, 0]
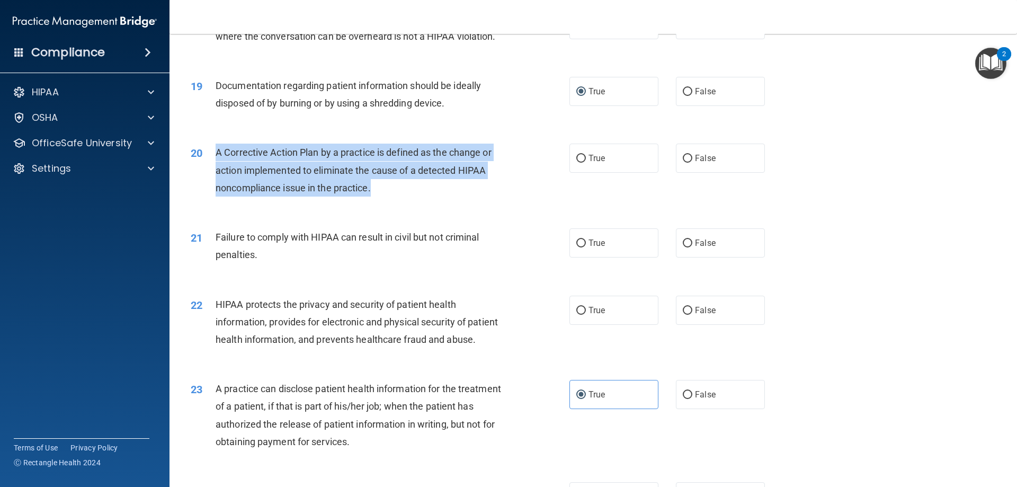
drag, startPoint x: 217, startPoint y: 167, endPoint x: 373, endPoint y: 211, distance: 161.8
click at [373, 197] on div "A Corrective Action Plan by a practice is defined as the change or action imple…" at bounding box center [364, 170] width 296 height 53
click at [577, 163] on input "True" at bounding box center [581, 159] width 10 height 8
radio input "true"
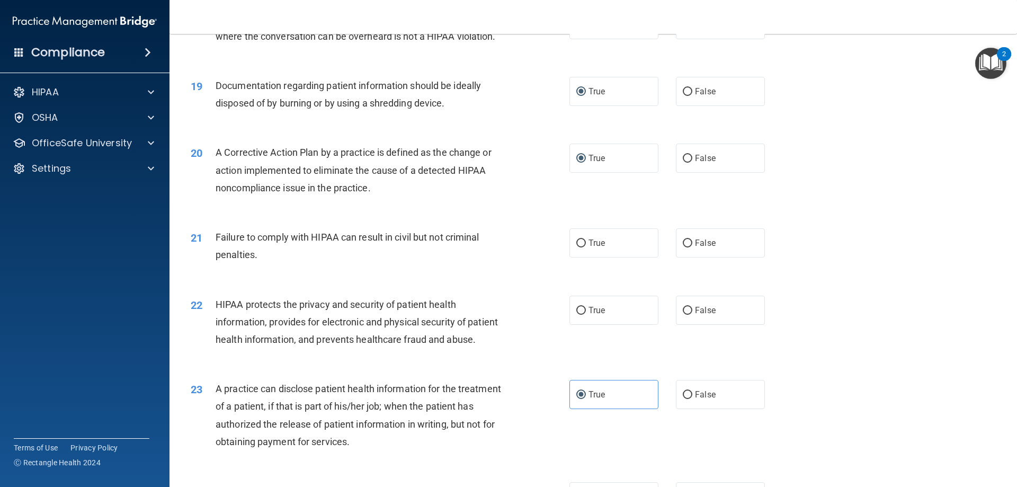
click at [375, 263] on div "Failure to comply with HIPAA can result in civil but not criminal penalties." at bounding box center [364, 245] width 296 height 35
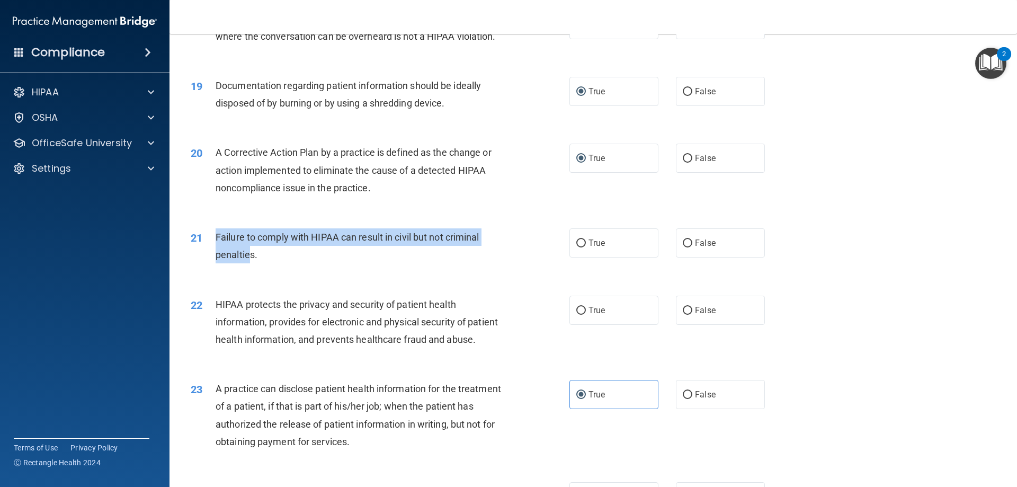
drag, startPoint x: 217, startPoint y: 253, endPoint x: 248, endPoint y: 279, distance: 40.6
click at [248, 263] on div "Failure to comply with HIPAA can result in civil but not criminal penalties." at bounding box center [364, 245] width 296 height 35
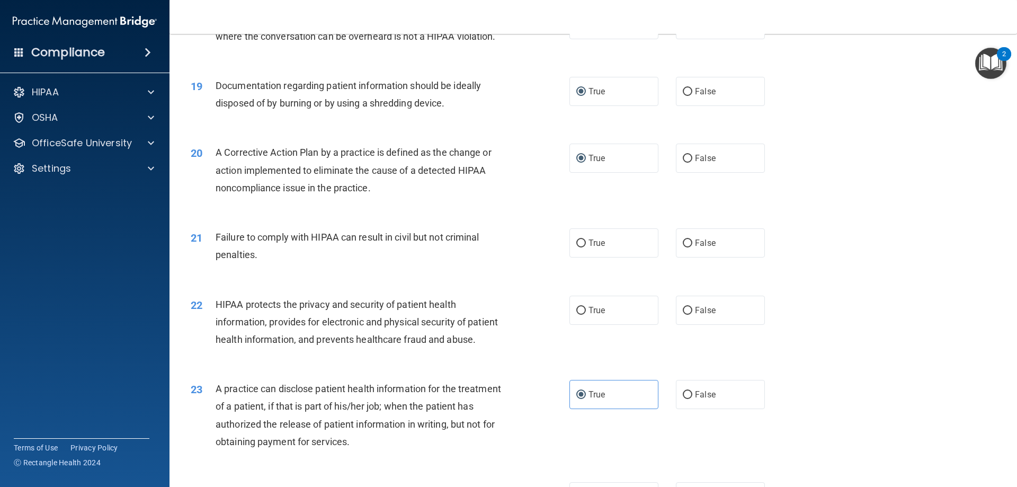
click at [255, 260] on span "Failure to comply with HIPAA can result in civil but not criminal penalties." at bounding box center [348, 246] width 264 height 29
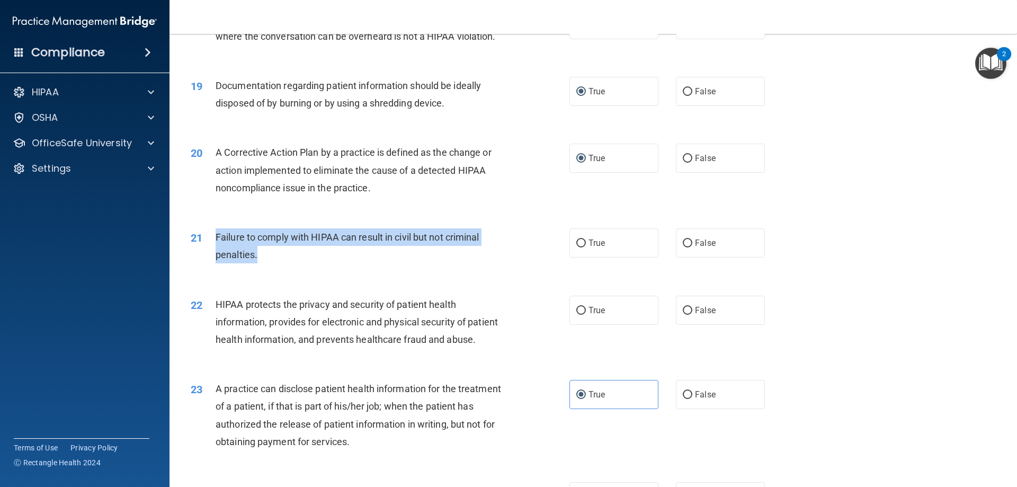
drag, startPoint x: 255, startPoint y: 277, endPoint x: 232, endPoint y: 255, distance: 31.5
click at [224, 252] on span "Failure to comply with HIPAA can result in civil but not criminal penalties." at bounding box center [348, 246] width 264 height 29
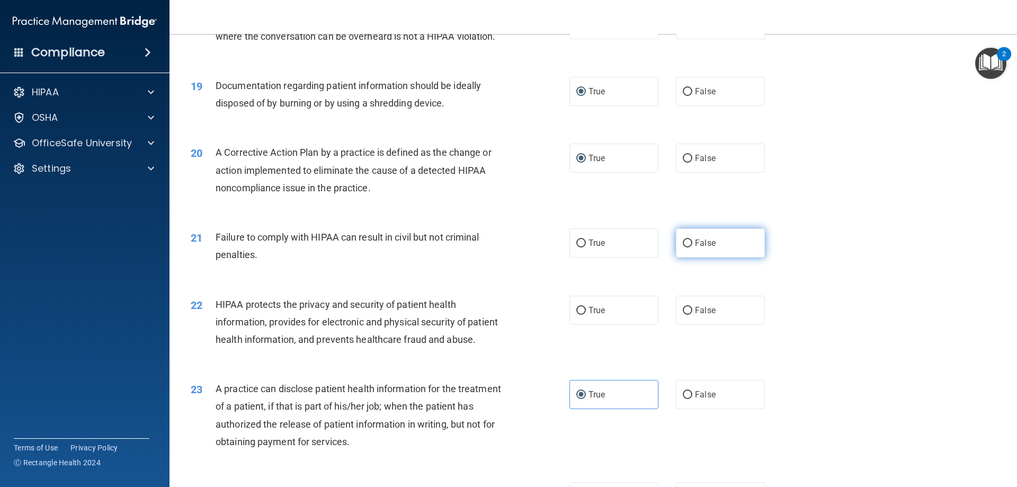
click at [682, 257] on label "False" at bounding box center [720, 242] width 89 height 29
click at [683, 247] on input "False" at bounding box center [688, 243] width 10 height 8
radio input "true"
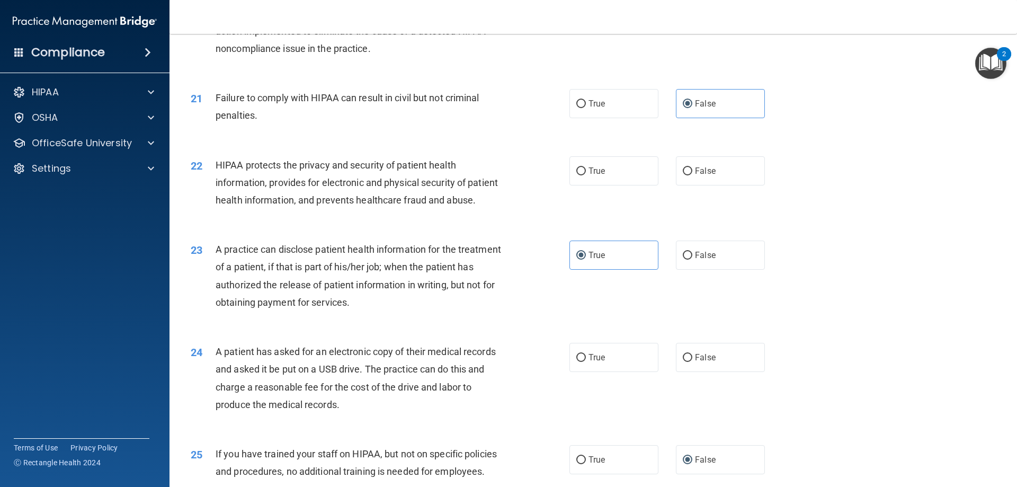
scroll to position [1589, 0]
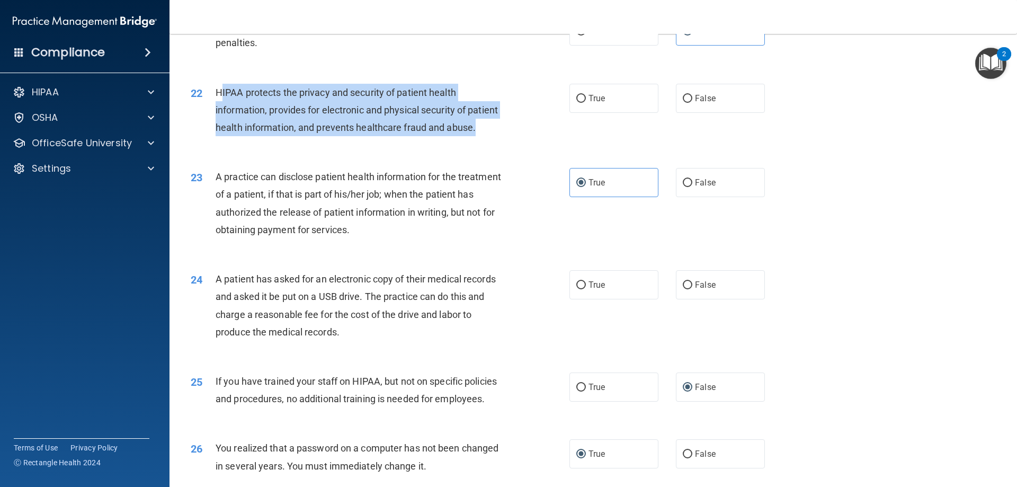
drag, startPoint x: 219, startPoint y: 110, endPoint x: 255, endPoint y: 159, distance: 60.6
click at [255, 137] on div "HIPAA protects the privacy and security of patient health information, provides…" at bounding box center [364, 110] width 296 height 53
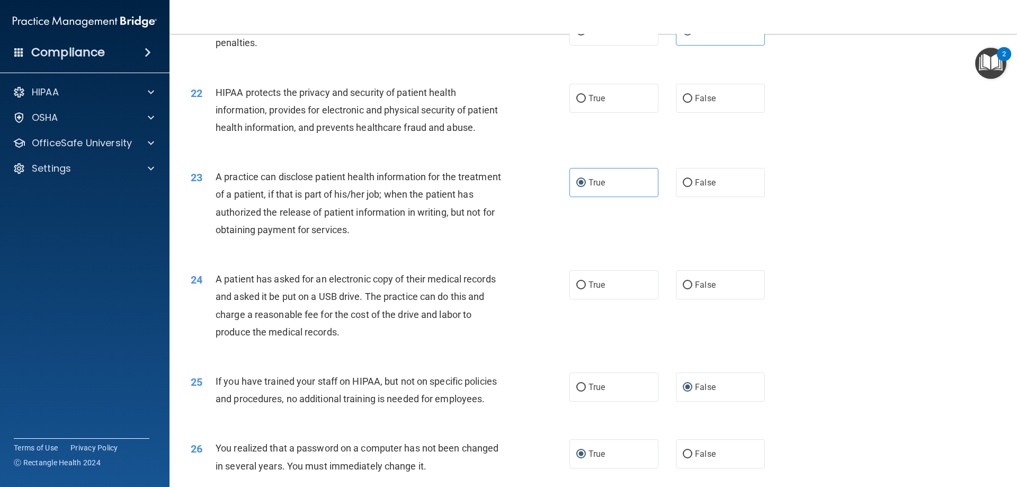
click at [209, 103] on div "22" at bounding box center [199, 94] width 33 height 20
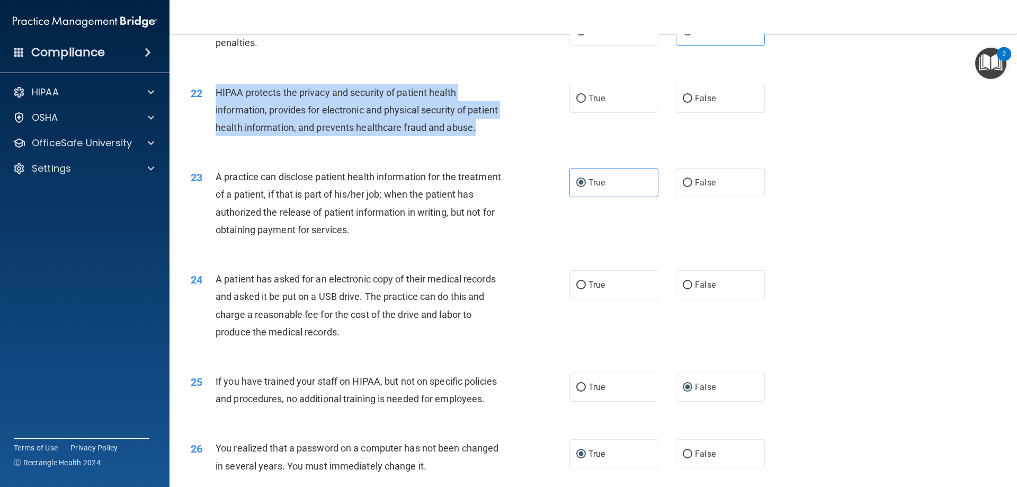
drag, startPoint x: 215, startPoint y: 109, endPoint x: 256, endPoint y: 165, distance: 69.7
click at [256, 137] on div "HIPAA protects the privacy and security of patient health information, provides…" at bounding box center [364, 110] width 296 height 53
click at [576, 103] on input "True" at bounding box center [581, 99] width 10 height 8
radio input "true"
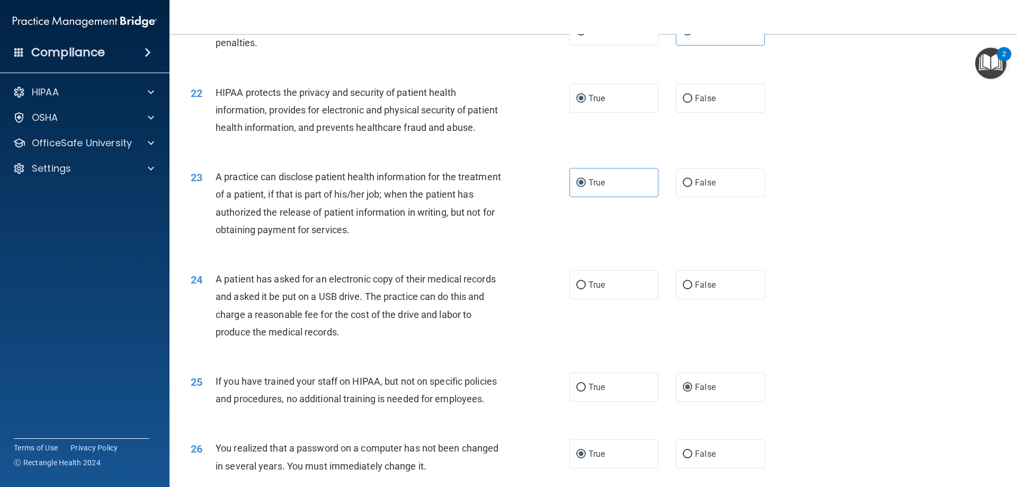
click at [521, 208] on div "23 A practice can disclose patient health information for the treatment of a pa…" at bounding box center [380, 206] width 411 height 76
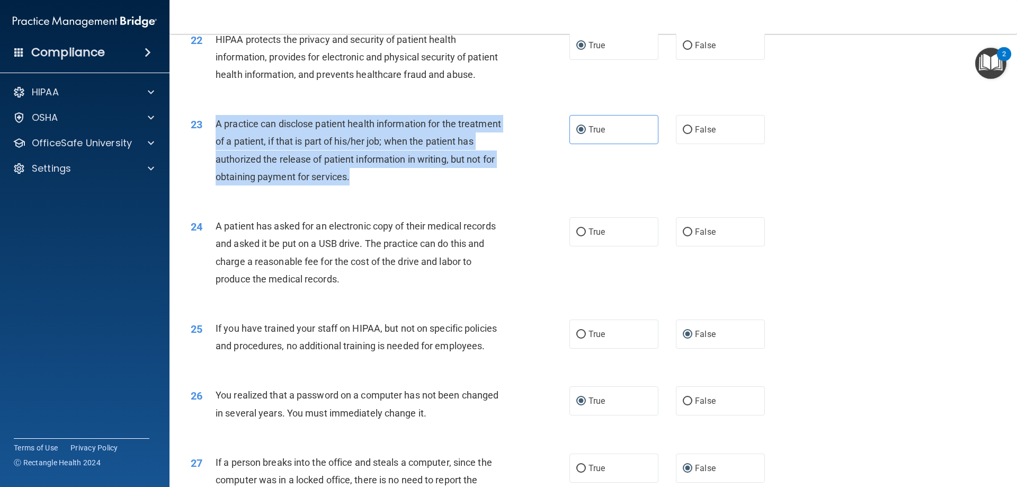
drag, startPoint x: 217, startPoint y: 157, endPoint x: 396, endPoint y: 208, distance: 185.6
click at [404, 191] on div "23 A practice can disclose patient health information for the treatment of a pa…" at bounding box center [380, 153] width 411 height 76
click at [683, 134] on input "False" at bounding box center [688, 130] width 10 height 8
radio input "true"
radio input "false"
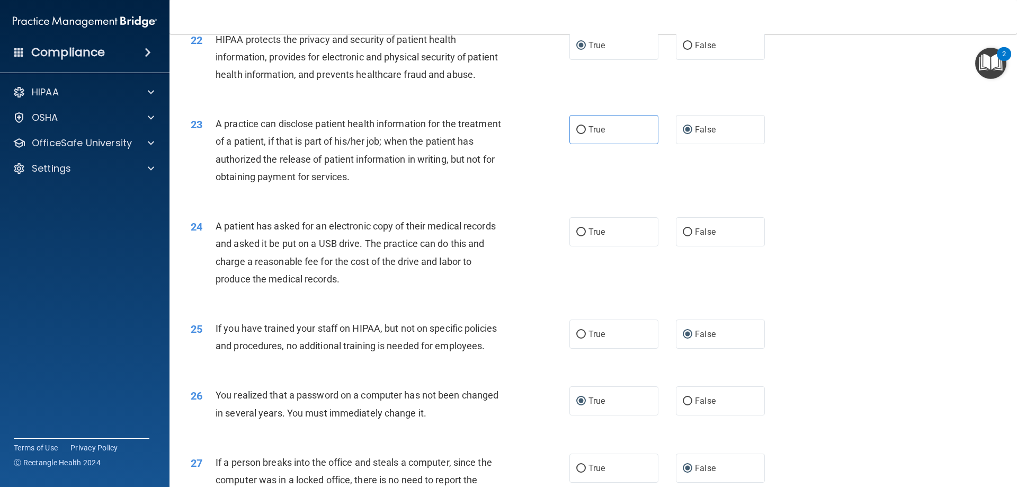
click at [491, 247] on div "24 A patient has asked for an electronic copy of their medical records and aske…" at bounding box center [593, 255] width 821 height 102
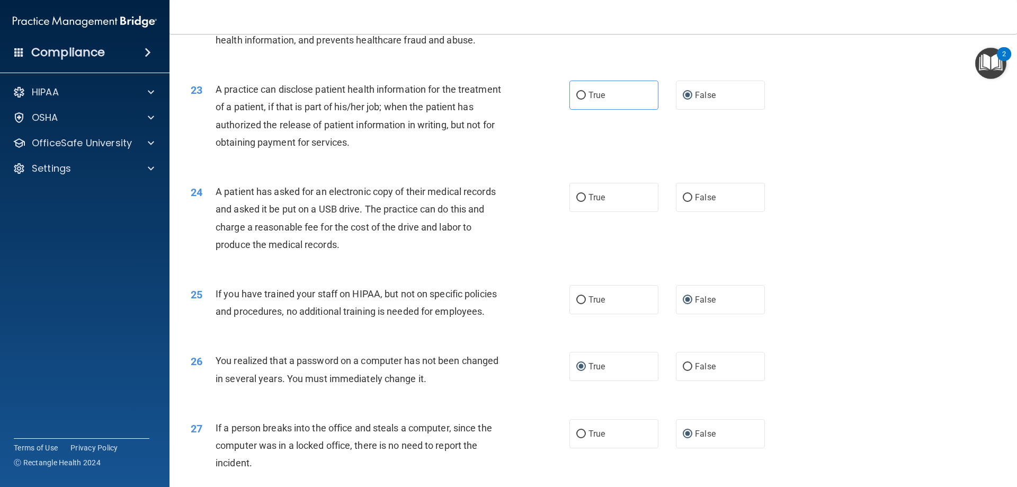
scroll to position [1695, 0]
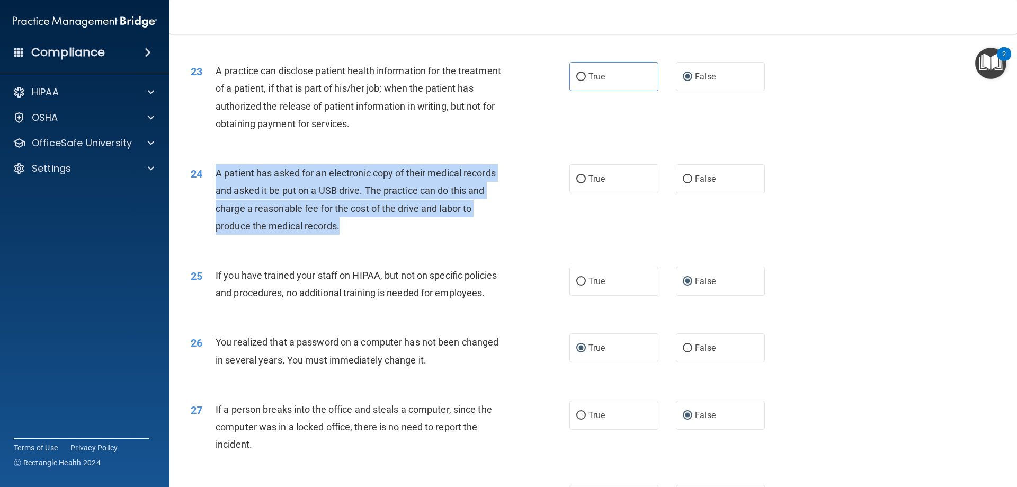
drag, startPoint x: 218, startPoint y: 206, endPoint x: 341, endPoint y: 265, distance: 136.2
click at [341, 235] on div "A patient has asked for an electronic copy of their medical records and asked i…" at bounding box center [364, 199] width 296 height 70
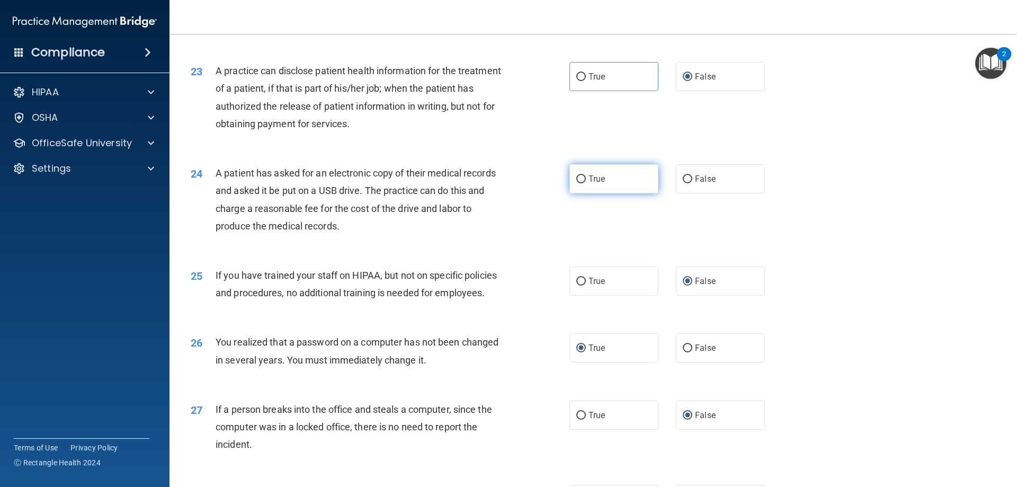
click at [576, 193] on label "True" at bounding box center [613, 178] width 89 height 29
click at [577, 183] on input "True" at bounding box center [581, 179] width 10 height 8
radio input "true"
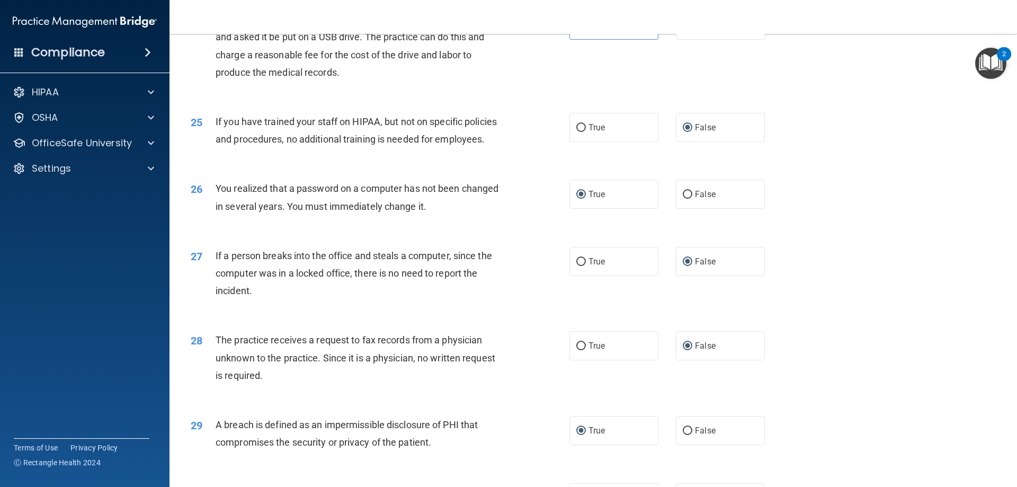
scroll to position [1854, 0]
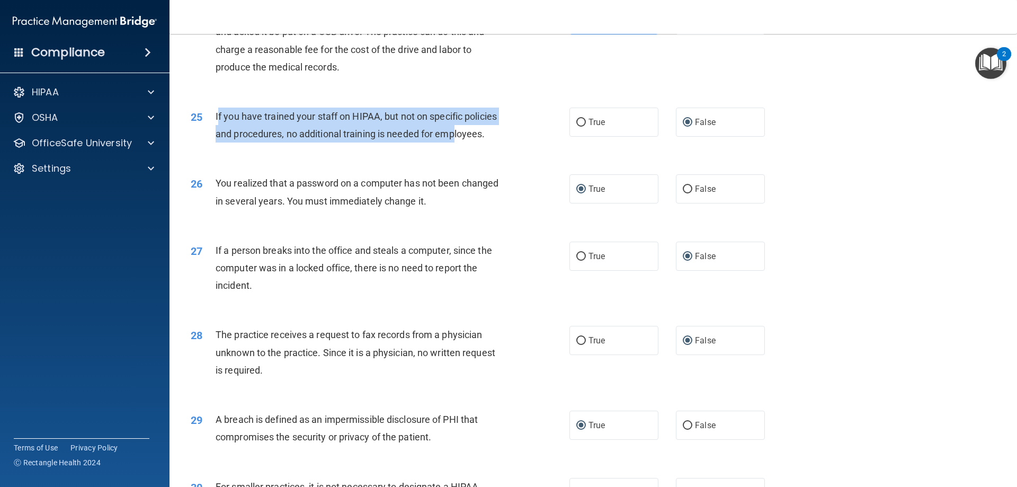
drag, startPoint x: 219, startPoint y: 150, endPoint x: 456, endPoint y: 181, distance: 238.3
click at [456, 148] on div "25 If you have trained your staff on HIPAA, but not on specific policies and pr…" at bounding box center [380, 128] width 411 height 40
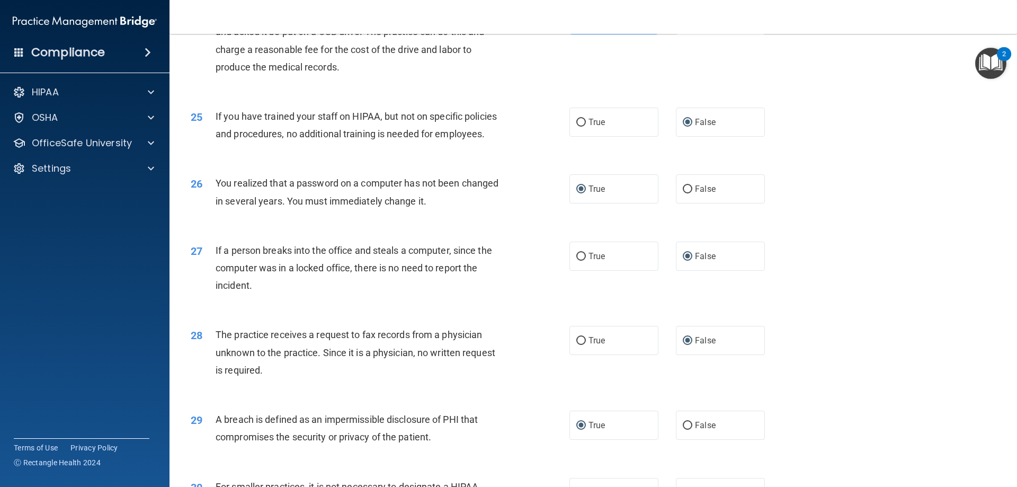
click at [484, 139] on span "If you have trained your staff on HIPAA, but not on specific policies and proce…" at bounding box center [356, 125] width 281 height 29
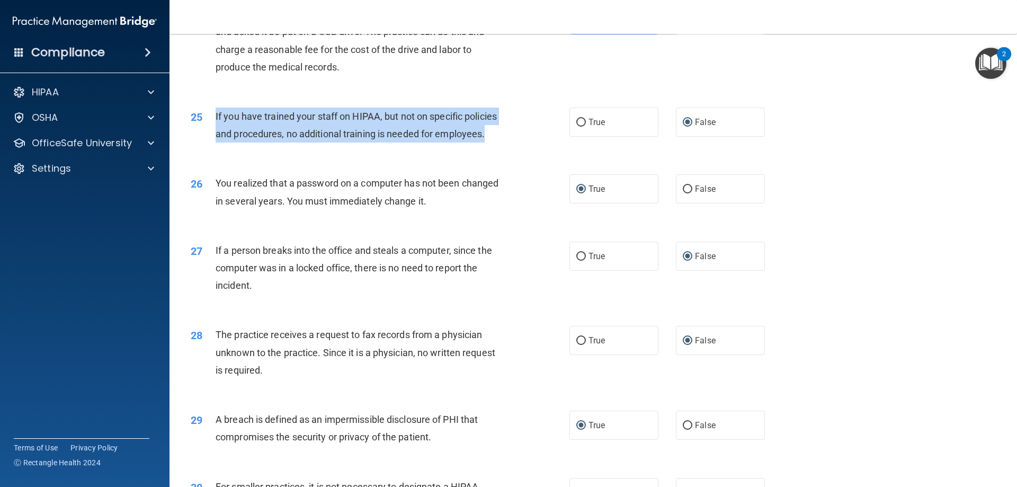
drag, startPoint x: 435, startPoint y: 174, endPoint x: 215, endPoint y: 147, distance: 222.1
click at [216, 139] on span "If you have trained your staff on HIPAA, but not on specific policies and proce…" at bounding box center [356, 125] width 281 height 29
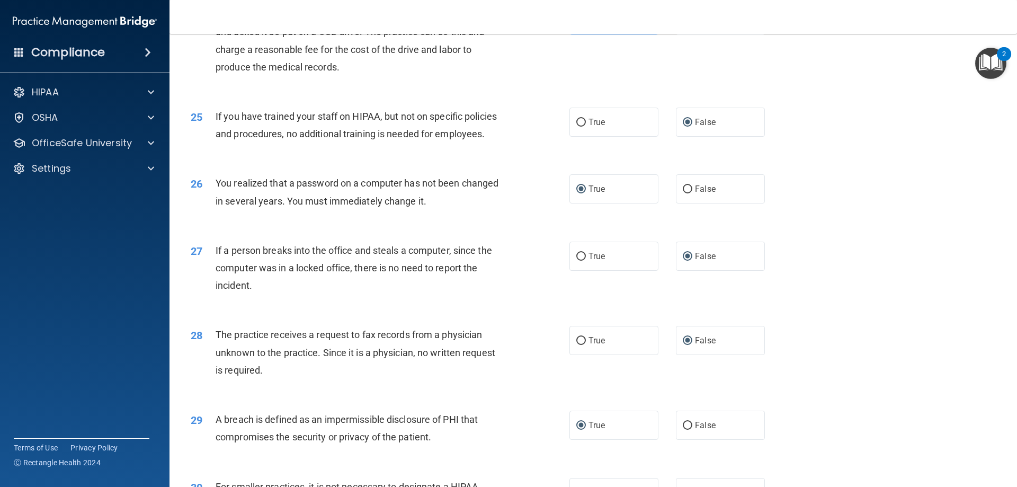
click at [515, 161] on div "25 If you have trained your staff on HIPAA, but not on specific policies and pr…" at bounding box center [593, 127] width 821 height 67
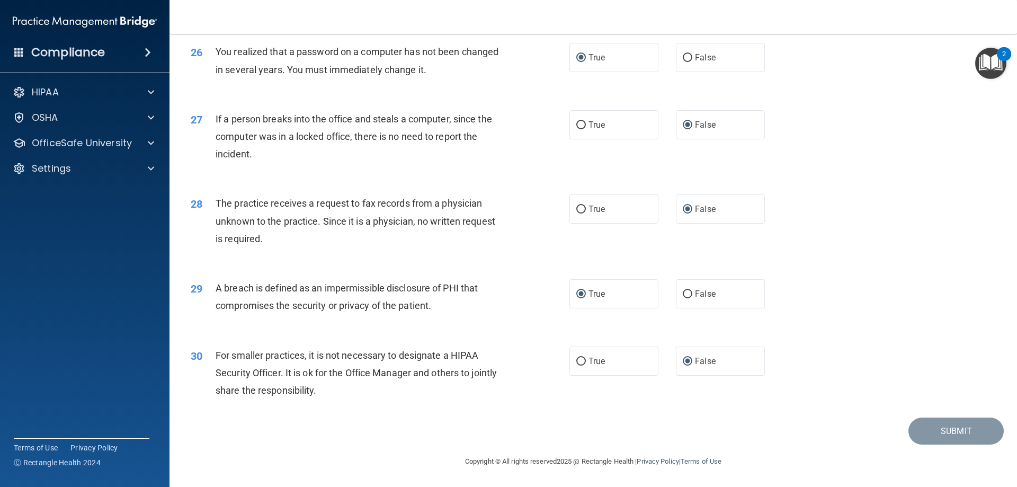
scroll to position [2013, 0]
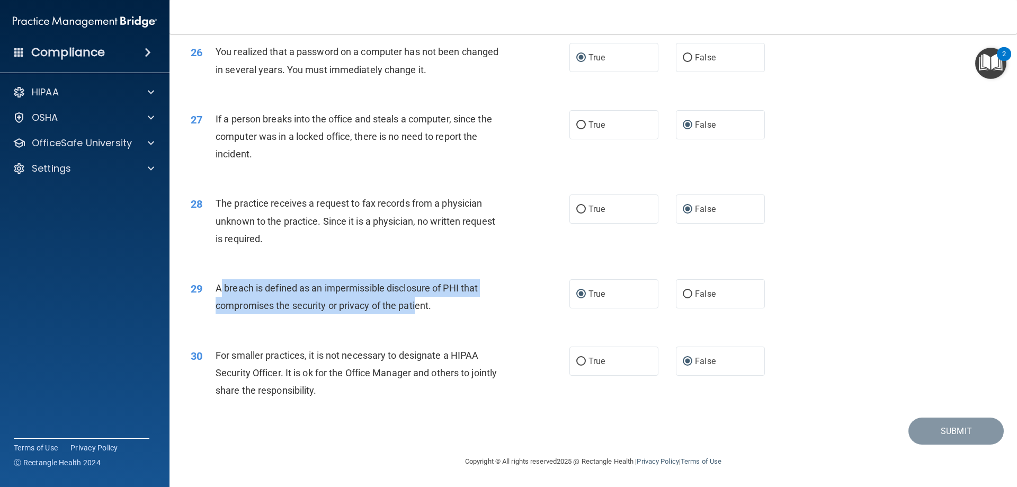
drag, startPoint x: 219, startPoint y: 293, endPoint x: 416, endPoint y: 309, distance: 198.2
click at [416, 309] on span "A breach is defined as an impermissible disclosure of PHI that compromises the …" at bounding box center [347, 296] width 262 height 29
drag, startPoint x: 438, startPoint y: 316, endPoint x: 246, endPoint y: 304, distance: 192.2
click at [218, 298] on div "A breach is defined as an impermissible disclosure of PHI that compromises the …" at bounding box center [364, 296] width 296 height 35
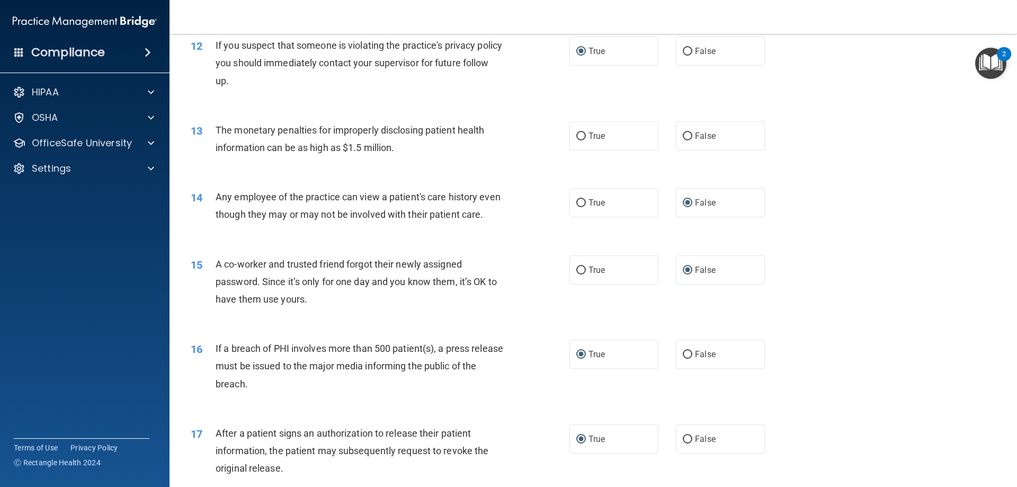
scroll to position [848, 0]
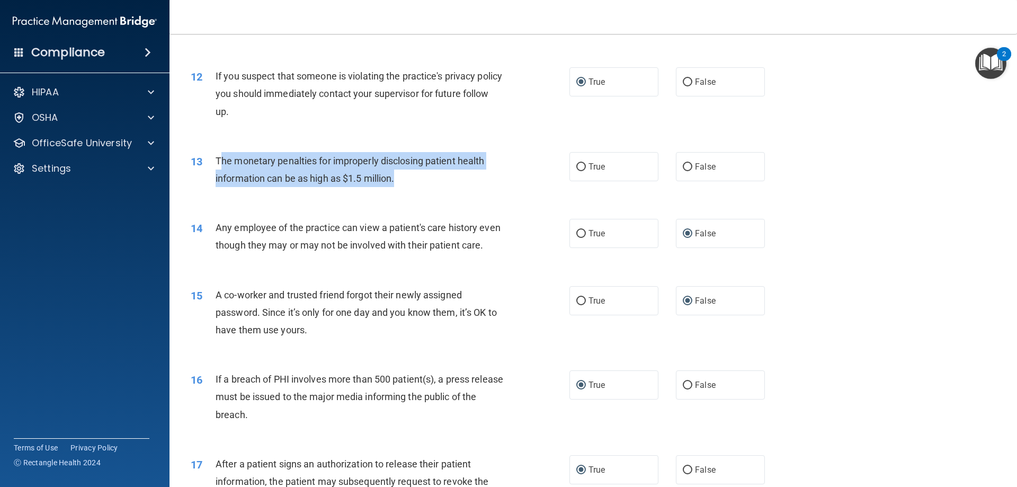
drag, startPoint x: 223, startPoint y: 158, endPoint x: 408, endPoint y: 176, distance: 185.7
click at [408, 176] on div "The monetary penalties for improperly disclosing patient health information can…" at bounding box center [364, 169] width 296 height 35
click at [407, 177] on div "The monetary penalties for improperly disclosing patient health information can…" at bounding box center [364, 169] width 296 height 35
click at [406, 177] on div "The monetary penalties for improperly disclosing patient health information can…" at bounding box center [364, 169] width 296 height 35
click at [412, 181] on div "The monetary penalties for improperly disclosing patient health information can…" at bounding box center [364, 169] width 296 height 35
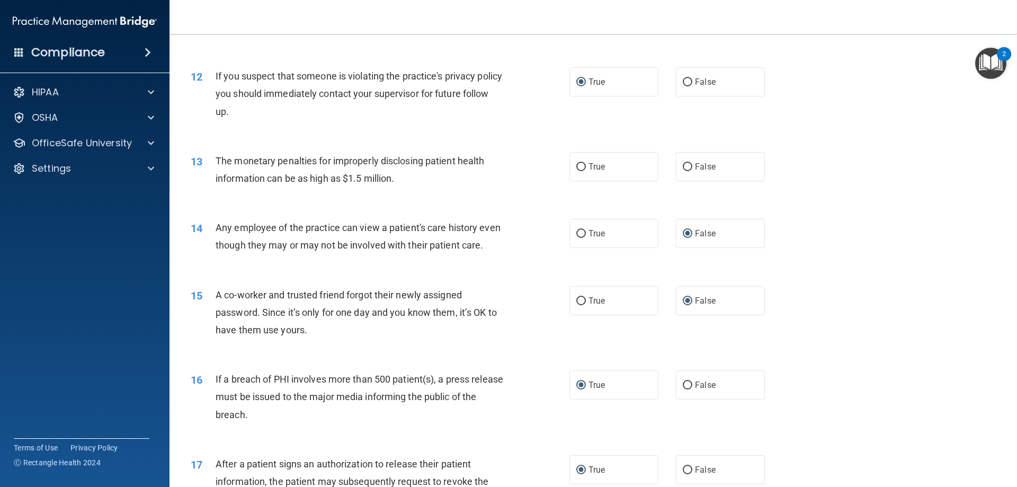
click at [415, 132] on div "12 If you suspect that someone is violating the practice's privacy policy you s…" at bounding box center [593, 96] width 821 height 85
click at [394, 174] on div "The monetary penalties for improperly disclosing patient health information can…" at bounding box center [364, 169] width 296 height 35
click at [419, 188] on div "13 The monetary penalties for improperly disclosing patient health information …" at bounding box center [380, 172] width 411 height 40
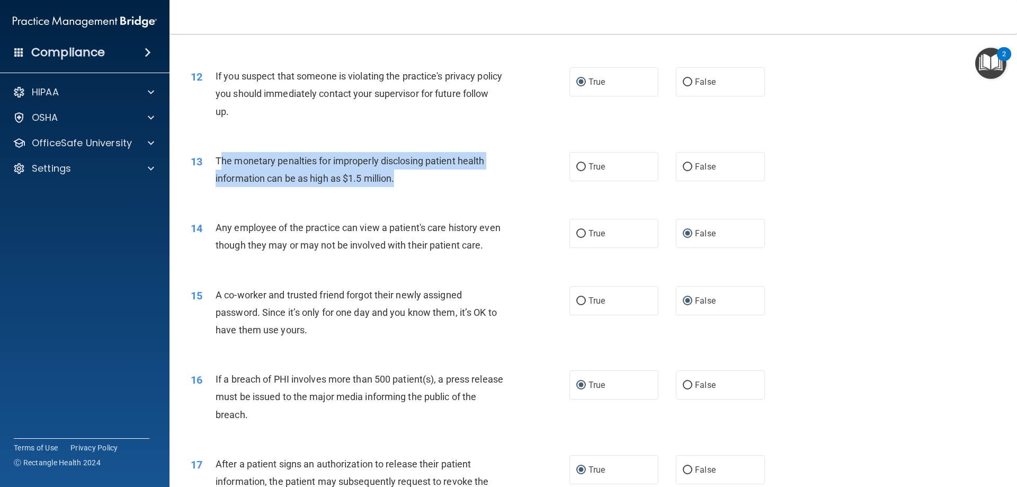
drag, startPoint x: 221, startPoint y: 159, endPoint x: 268, endPoint y: 147, distance: 48.2
click at [404, 176] on div "The monetary penalties for improperly disclosing patient health information can…" at bounding box center [364, 169] width 296 height 35
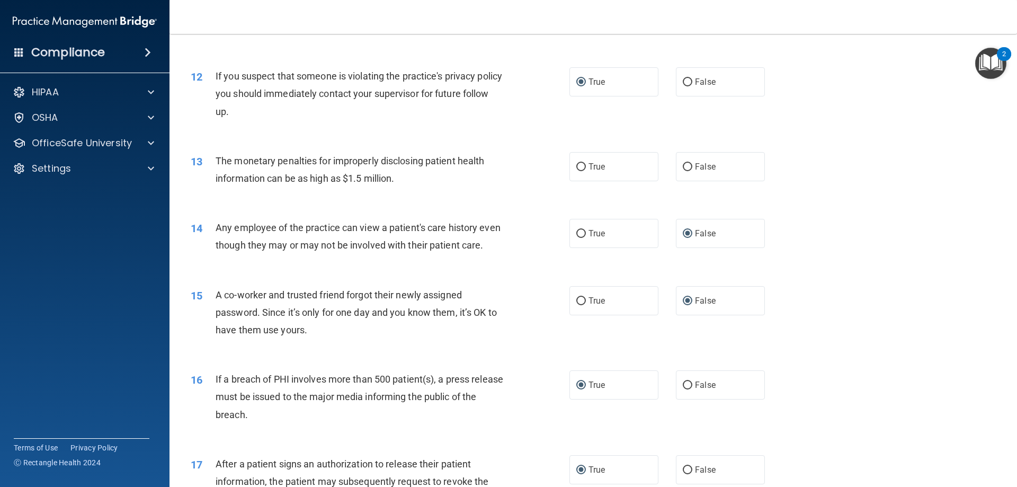
click at [214, 158] on div "13" at bounding box center [199, 162] width 33 height 20
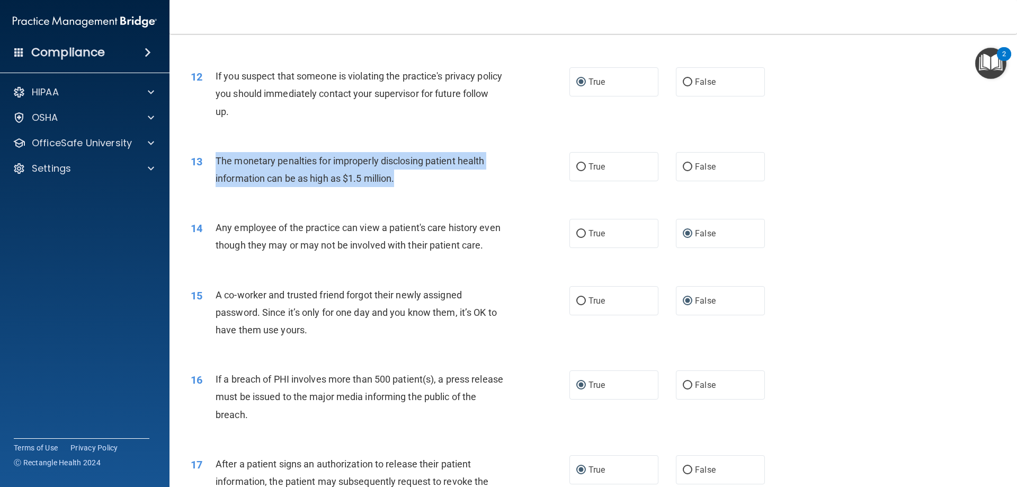
drag, startPoint x: 216, startPoint y: 158, endPoint x: 402, endPoint y: 176, distance: 186.3
click at [402, 176] on div "The monetary penalties for improperly disclosing patient health information can…" at bounding box center [364, 169] width 296 height 35
click at [580, 167] on input "True" at bounding box center [581, 167] width 10 height 8
radio input "true"
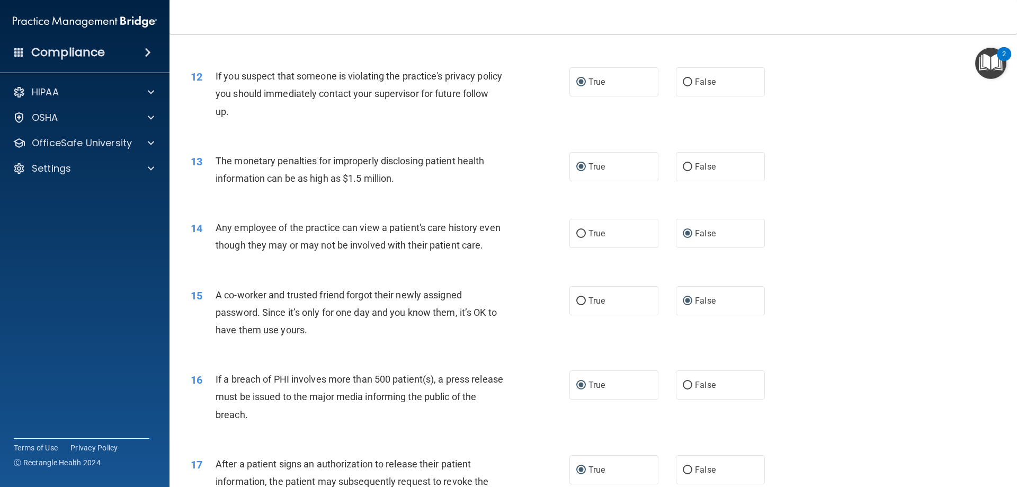
click at [391, 122] on div "12 If you suspect that someone is violating the practice's privacy policy you s…" at bounding box center [380, 96] width 411 height 58
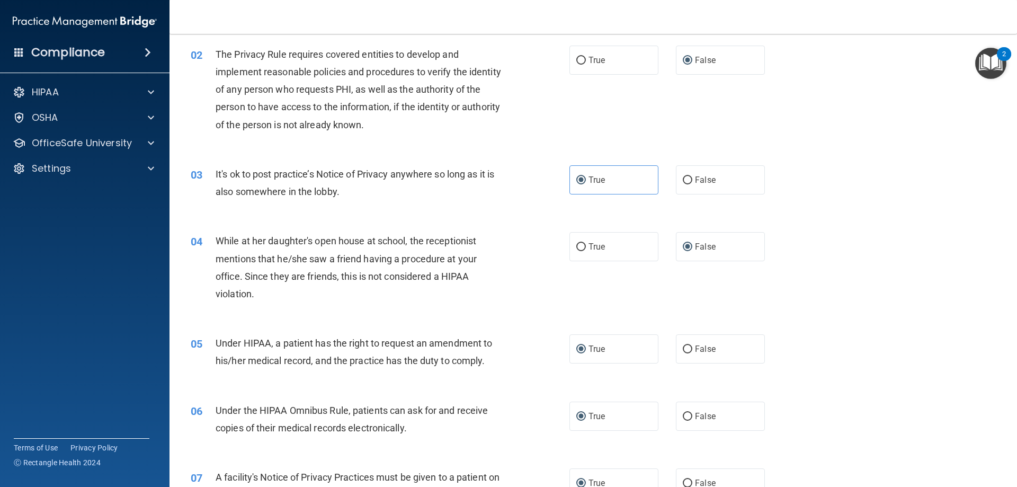
scroll to position [106, 0]
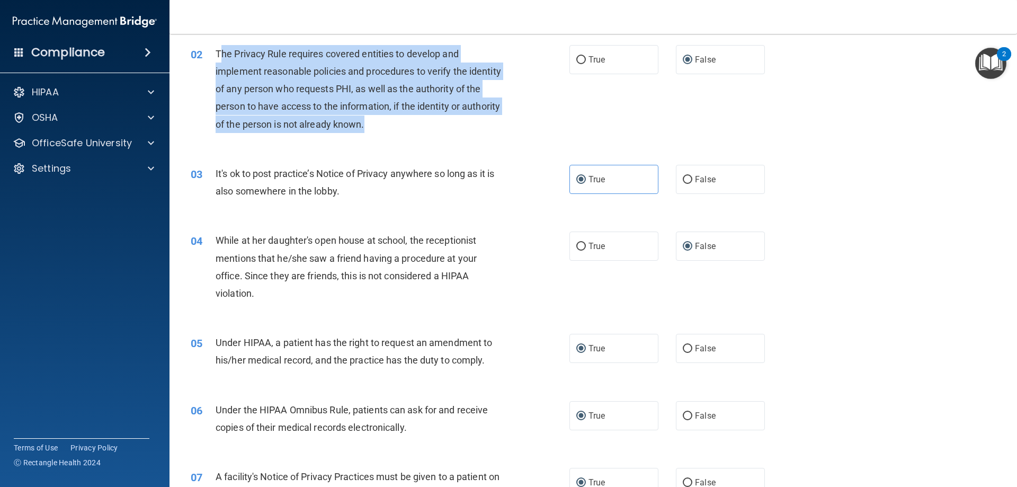
drag, startPoint x: 221, startPoint y: 54, endPoint x: 422, endPoint y: 120, distance: 210.9
click at [422, 120] on div "The Privacy Rule requires covered entities to develop and implement reasonable …" at bounding box center [364, 89] width 296 height 88
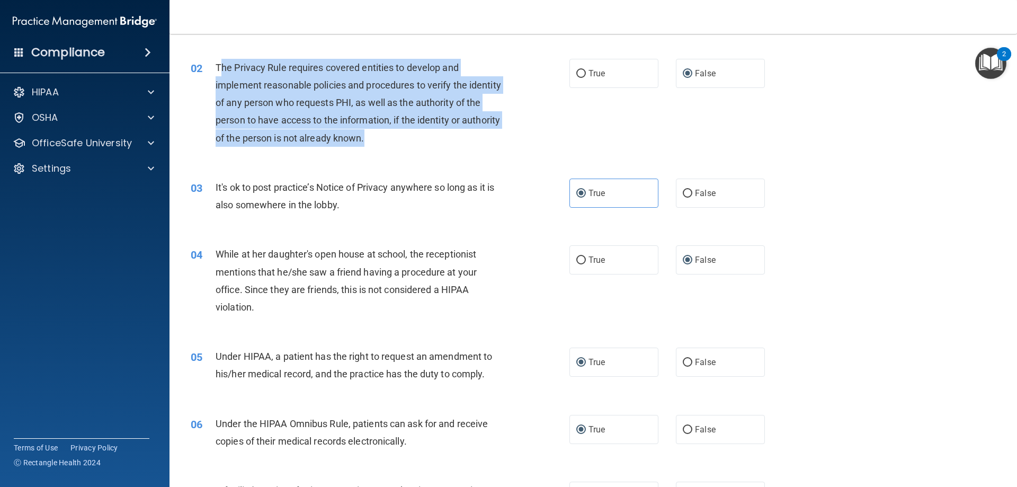
scroll to position [53, 0]
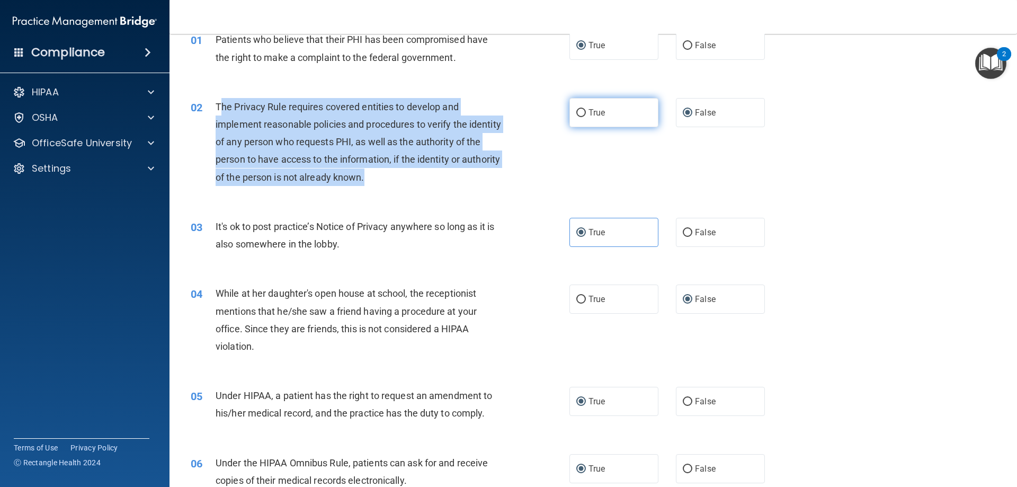
click at [579, 117] on input "True" at bounding box center [581, 113] width 10 height 8
radio input "true"
radio input "false"
click at [521, 169] on div "02 The Privacy Rule requires covered entities to develop and implement reasonab…" at bounding box center [380, 144] width 411 height 93
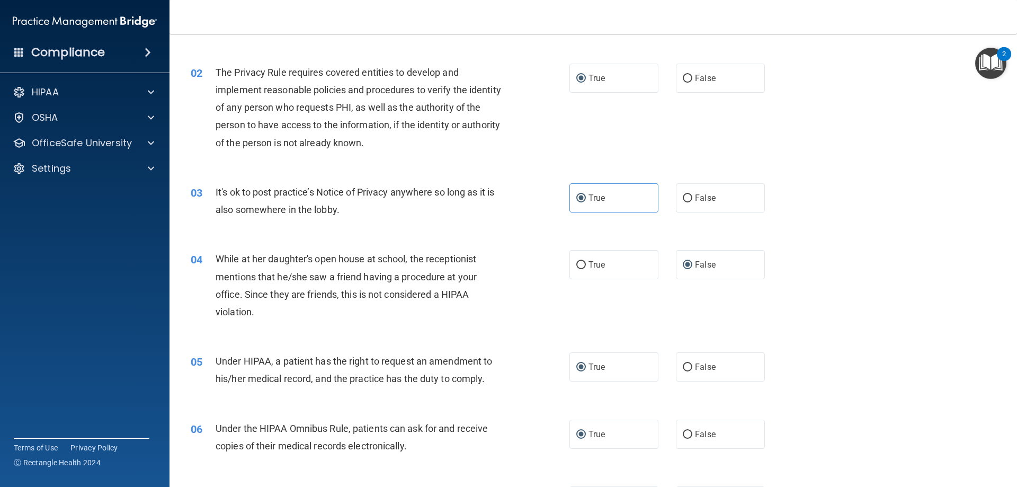
scroll to position [106, 0]
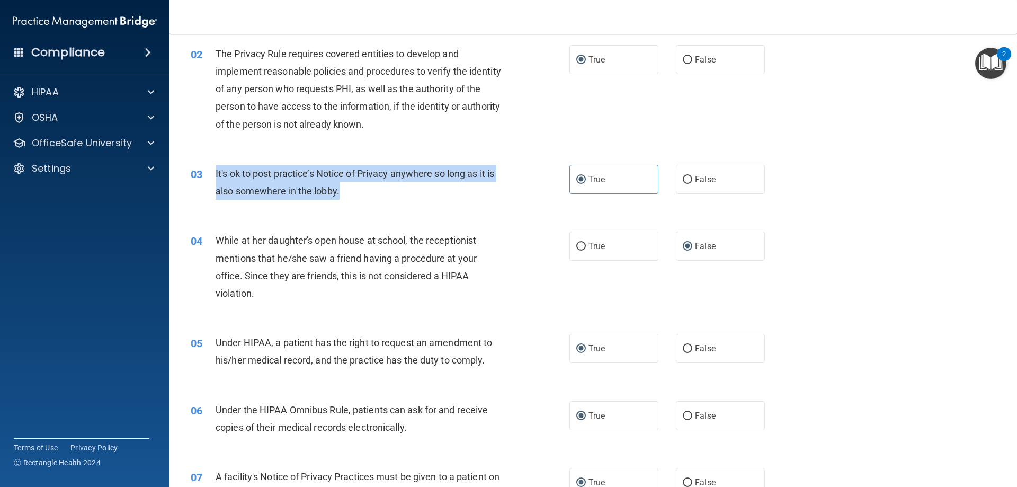
drag, startPoint x: 216, startPoint y: 171, endPoint x: 363, endPoint y: 194, distance: 148.6
click at [363, 194] on div "It's ok to post practice’s Notice of Privacy anywhere so long as it is also som…" at bounding box center [364, 182] width 296 height 35
click at [684, 179] on input "False" at bounding box center [688, 180] width 10 height 8
radio input "true"
radio input "false"
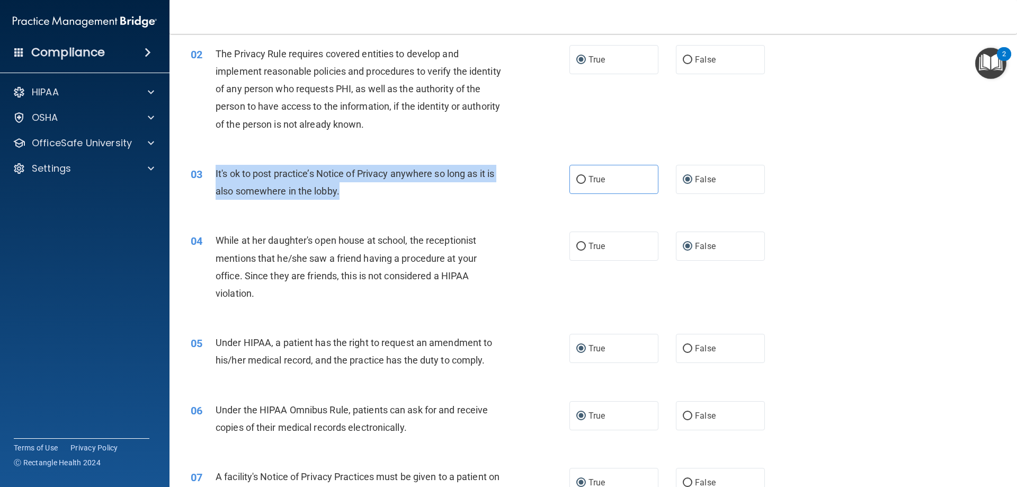
click at [503, 194] on div "It's ok to post practice’s Notice of Privacy anywhere so long as it is also som…" at bounding box center [364, 182] width 296 height 35
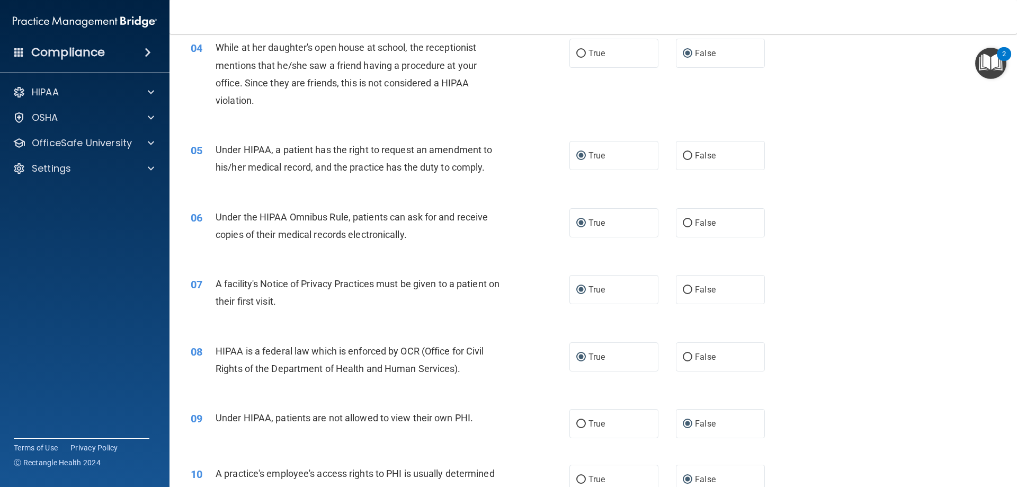
scroll to position [318, 0]
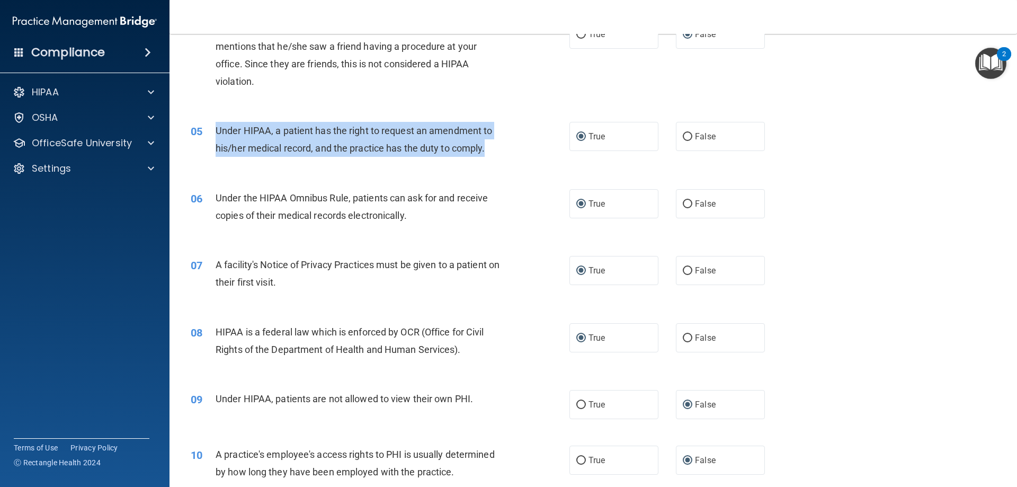
drag, startPoint x: 489, startPoint y: 149, endPoint x: 216, endPoint y: 127, distance: 273.7
click at [216, 127] on div "Under HIPAA, a patient has the right to request an amendment to his/her medical…" at bounding box center [364, 139] width 296 height 35
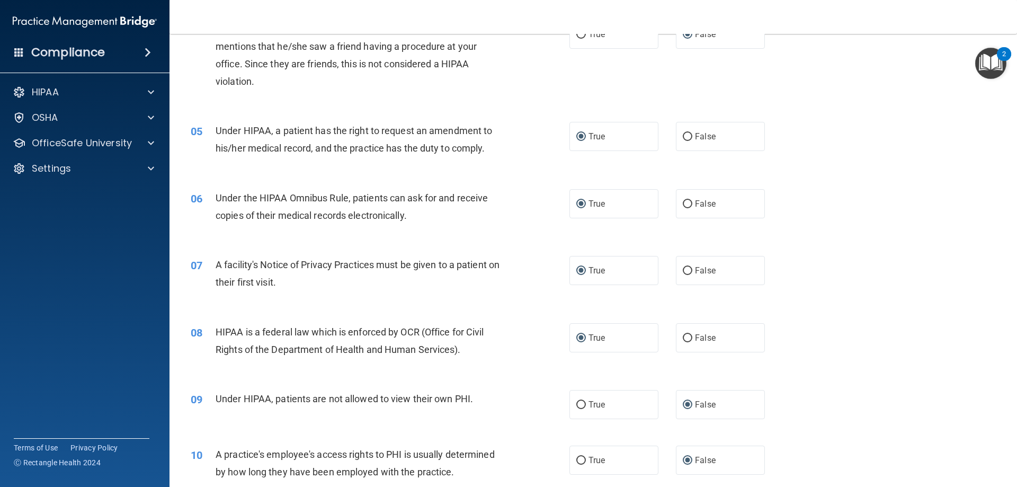
click at [417, 219] on div "Under the HIPAA Omnibus Rule, patients can ask for and receive copies of their …" at bounding box center [364, 206] width 296 height 35
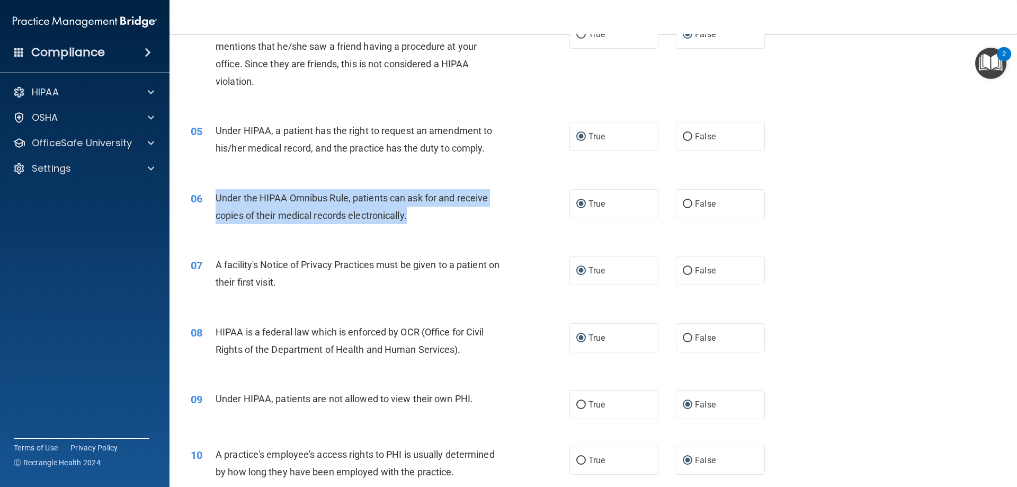
drag, startPoint x: 412, startPoint y: 215, endPoint x: 215, endPoint y: 198, distance: 197.8
click at [215, 198] on div "06 Under the HIPAA Omnibus Rule, patients can ask for and receive copies of the…" at bounding box center [380, 209] width 411 height 40
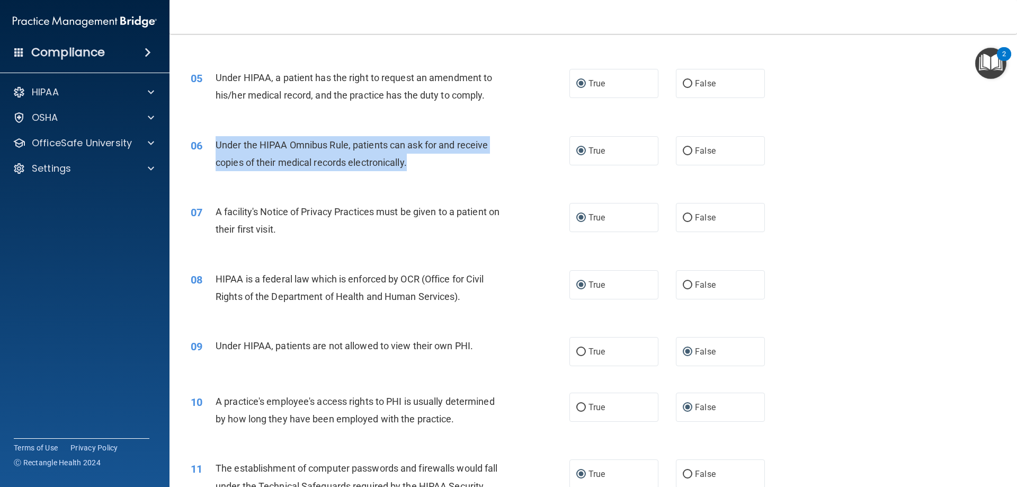
scroll to position [424, 0]
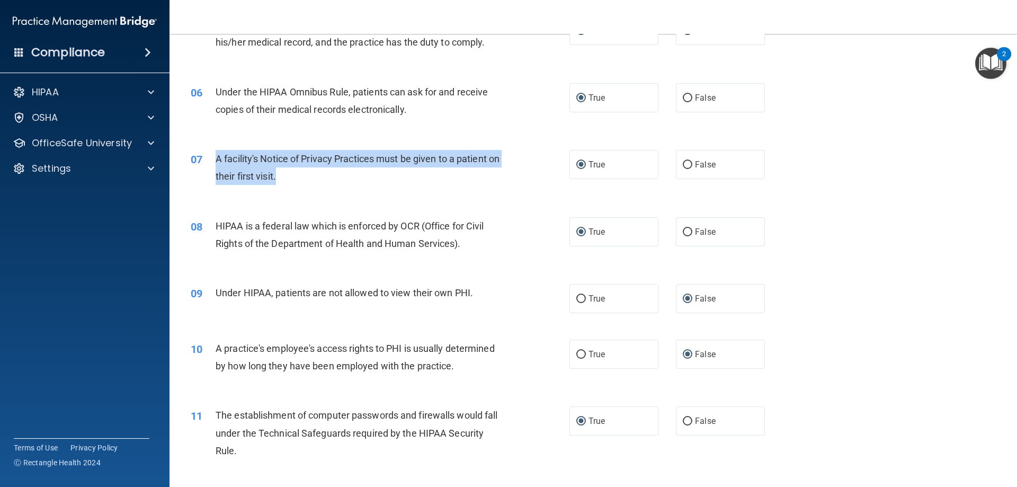
drag, startPoint x: 290, startPoint y: 174, endPoint x: 214, endPoint y: 153, distance: 79.3
click at [214, 153] on div "07 A facility's Notice of Privacy Practices must be given to a patient on their…" at bounding box center [380, 170] width 411 height 40
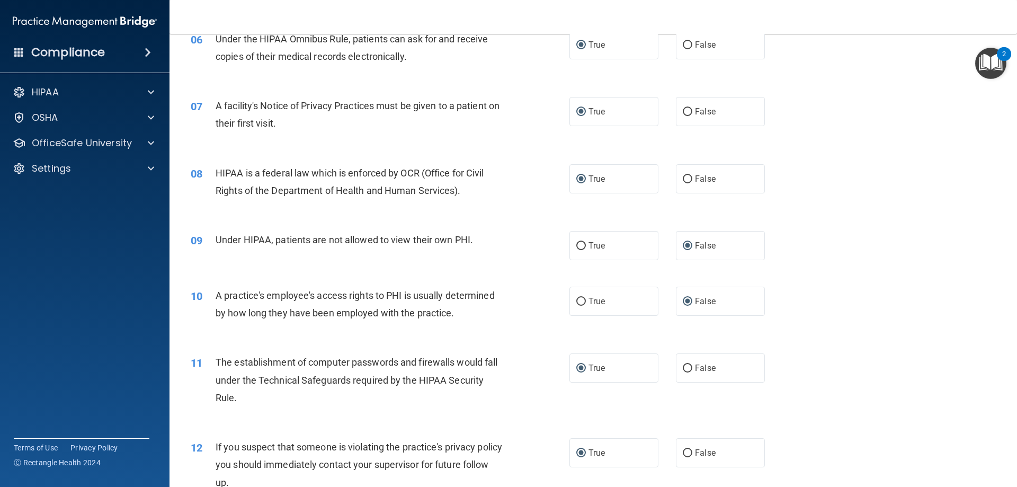
click at [860, 218] on div "09 Under HIPAA, patients are not allowed to view their own PHI. True False" at bounding box center [593, 246] width 821 height 56
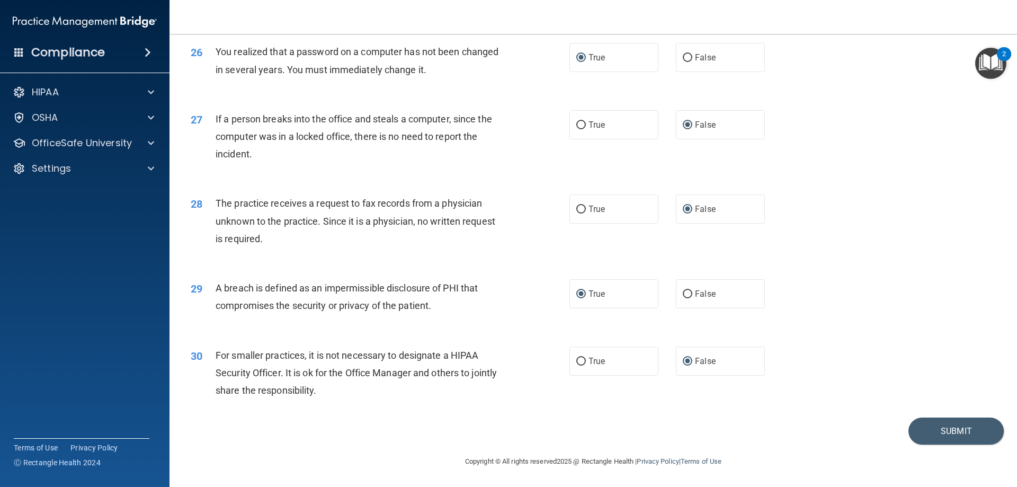
scroll to position [2021, 0]
click at [932, 430] on button "Submit" at bounding box center [956, 430] width 95 height 27
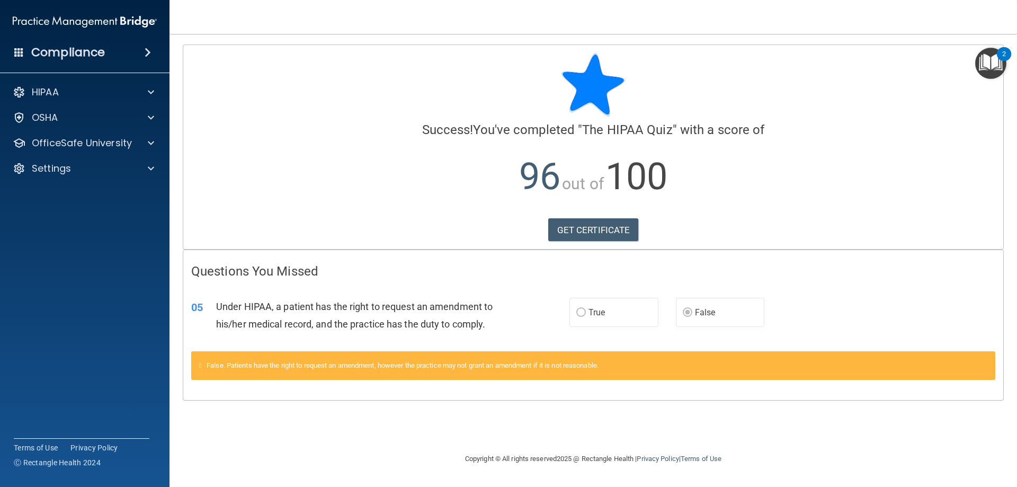
click at [520, 284] on div "05 Under HIPAA, a patient has the right to request an amendment to his/her medi…" at bounding box center [593, 317] width 820 height 67
click at [620, 229] on link "GET CERTIFICATE" at bounding box center [593, 229] width 91 height 23
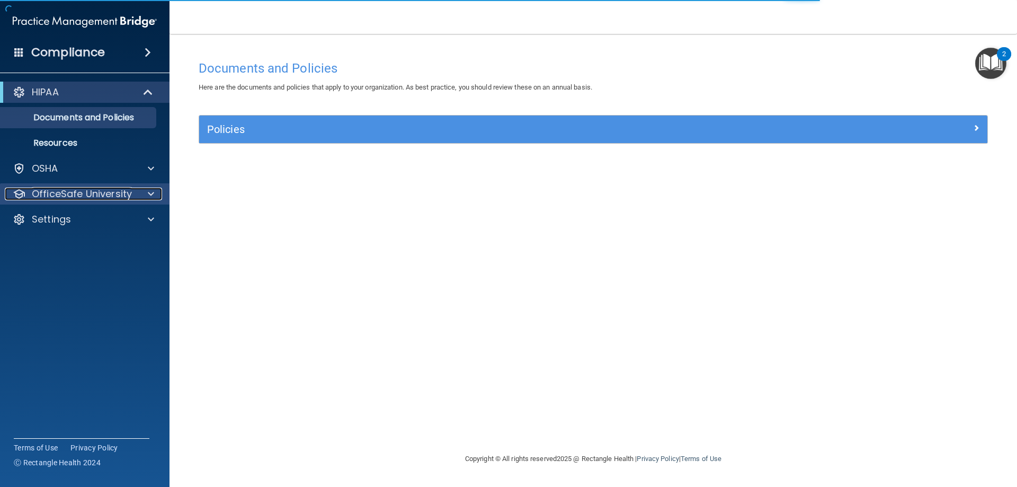
click at [80, 199] on p "OfficeSafe University" at bounding box center [82, 194] width 100 height 13
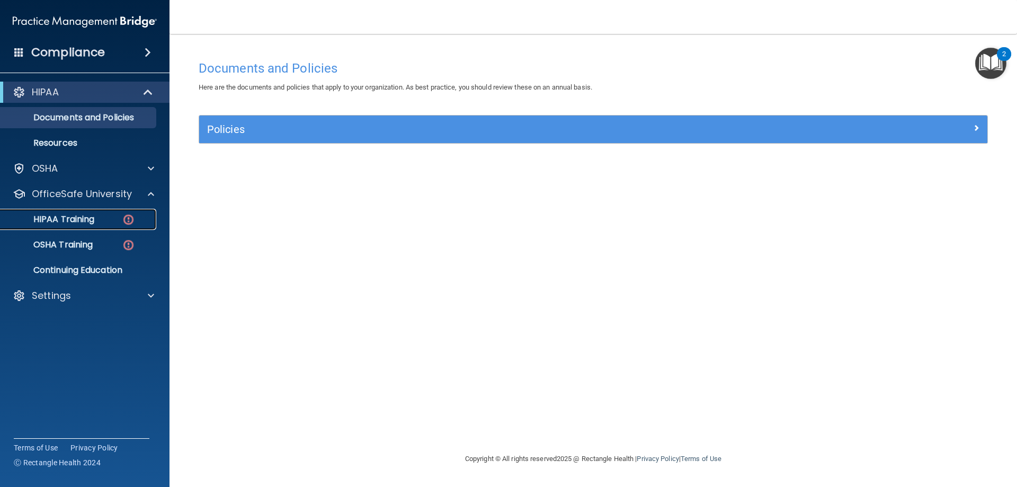
click at [84, 220] on p "HIPAA Training" at bounding box center [50, 219] width 87 height 11
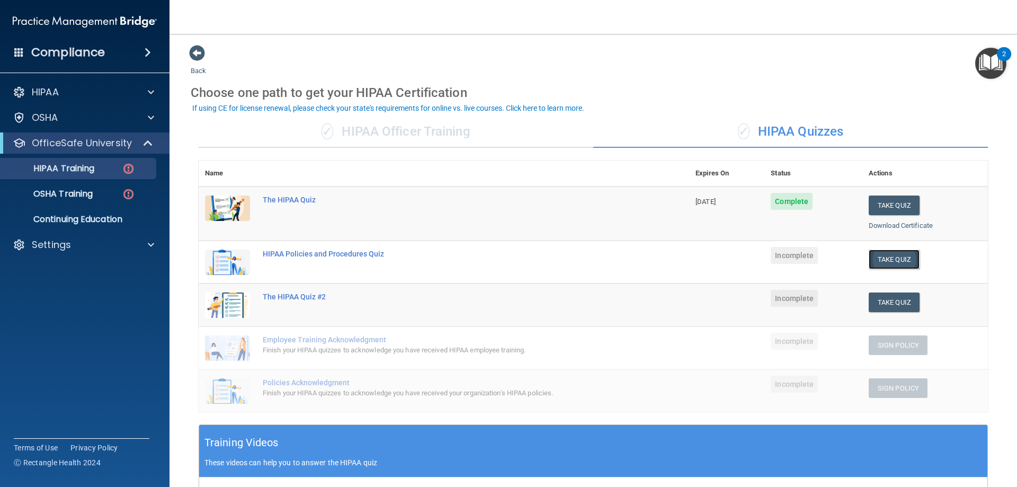
click at [895, 257] on button "Take Quiz" at bounding box center [894, 260] width 51 height 20
click at [66, 177] on link "HIPAA Training" at bounding box center [72, 168] width 167 height 21
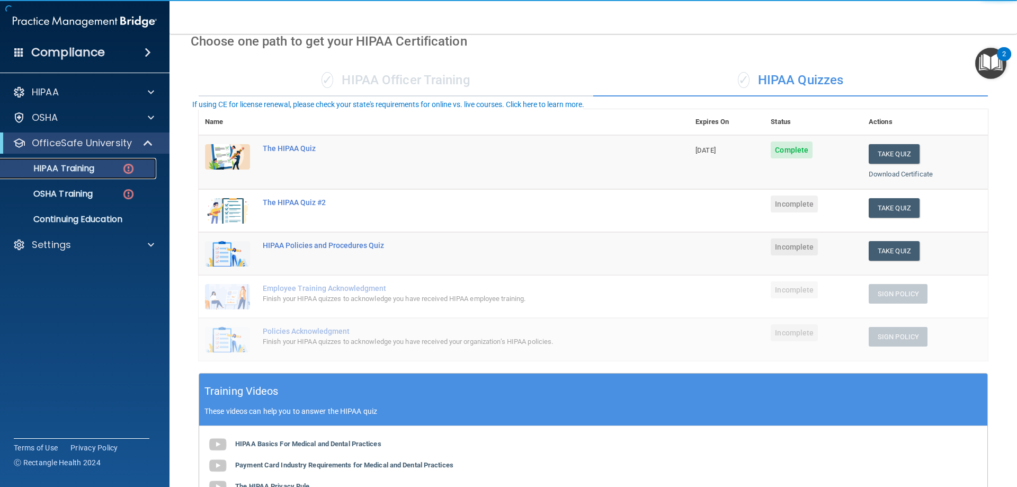
scroll to position [212, 0]
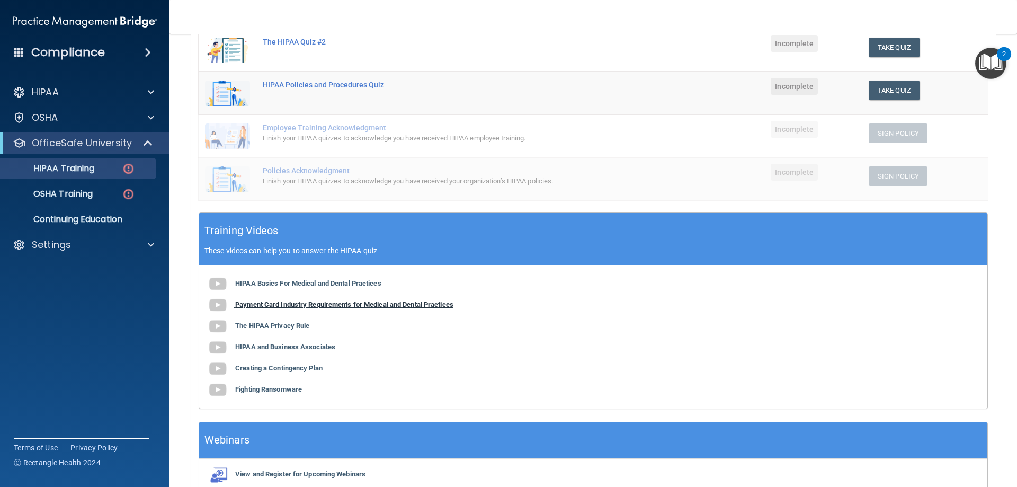
click at [279, 307] on b "Payment Card Industry Requirements for Medical and Dental Practices" at bounding box center [344, 304] width 218 height 8
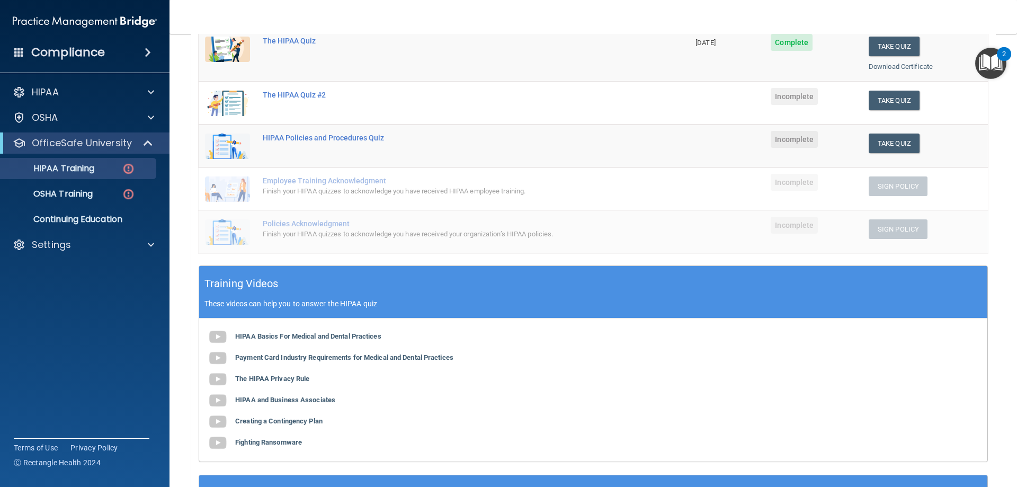
scroll to position [106, 0]
